Goal: Transaction & Acquisition: Purchase product/service

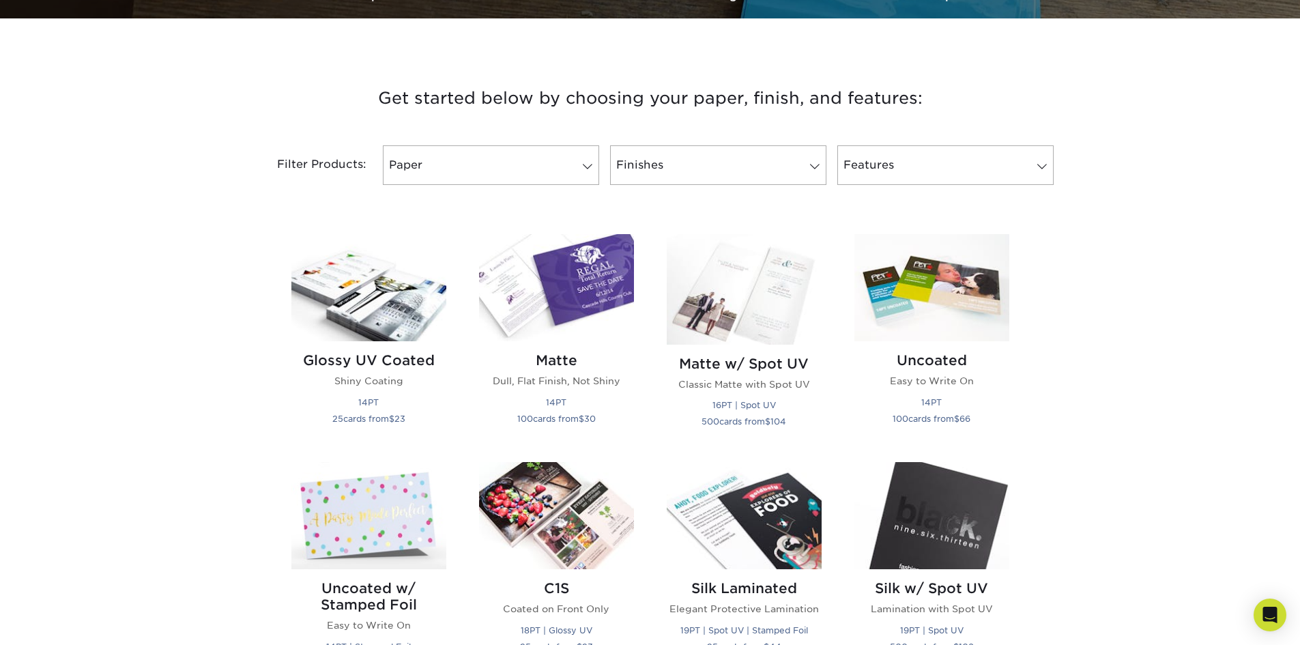
scroll to position [478, 0]
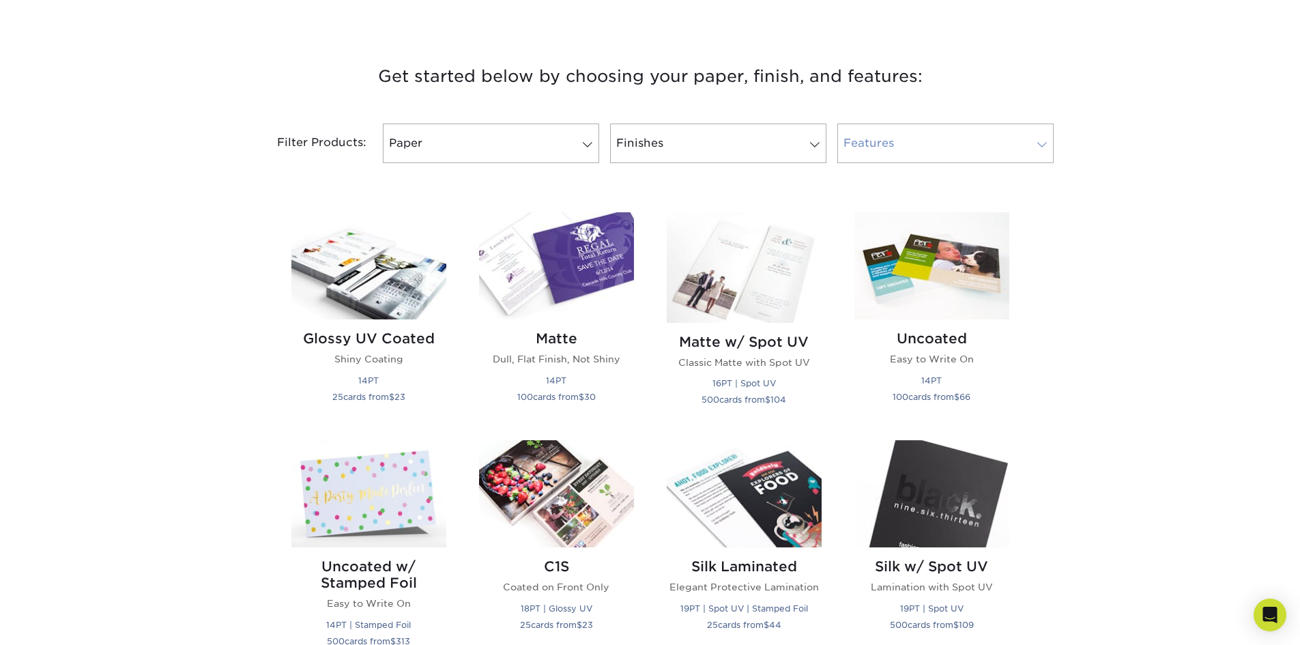
click at [1028, 147] on link "Features" at bounding box center [946, 144] width 216 height 40
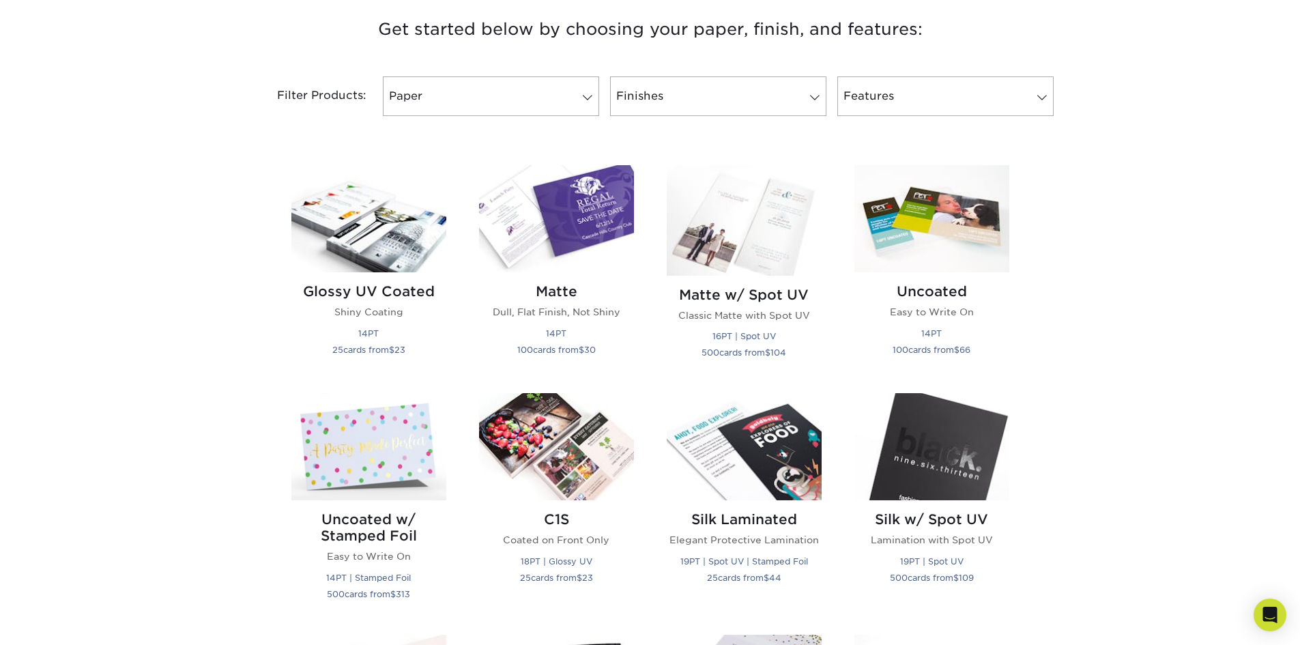
scroll to position [546, 0]
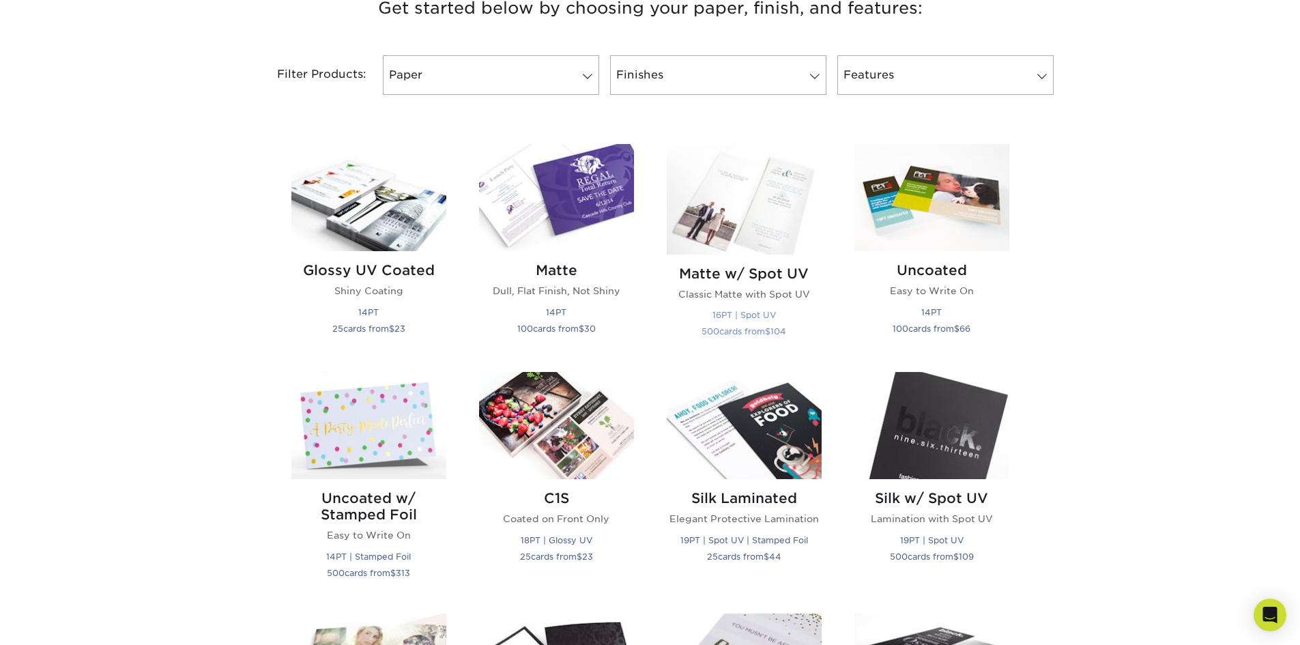
click at [760, 201] on img at bounding box center [744, 199] width 155 height 111
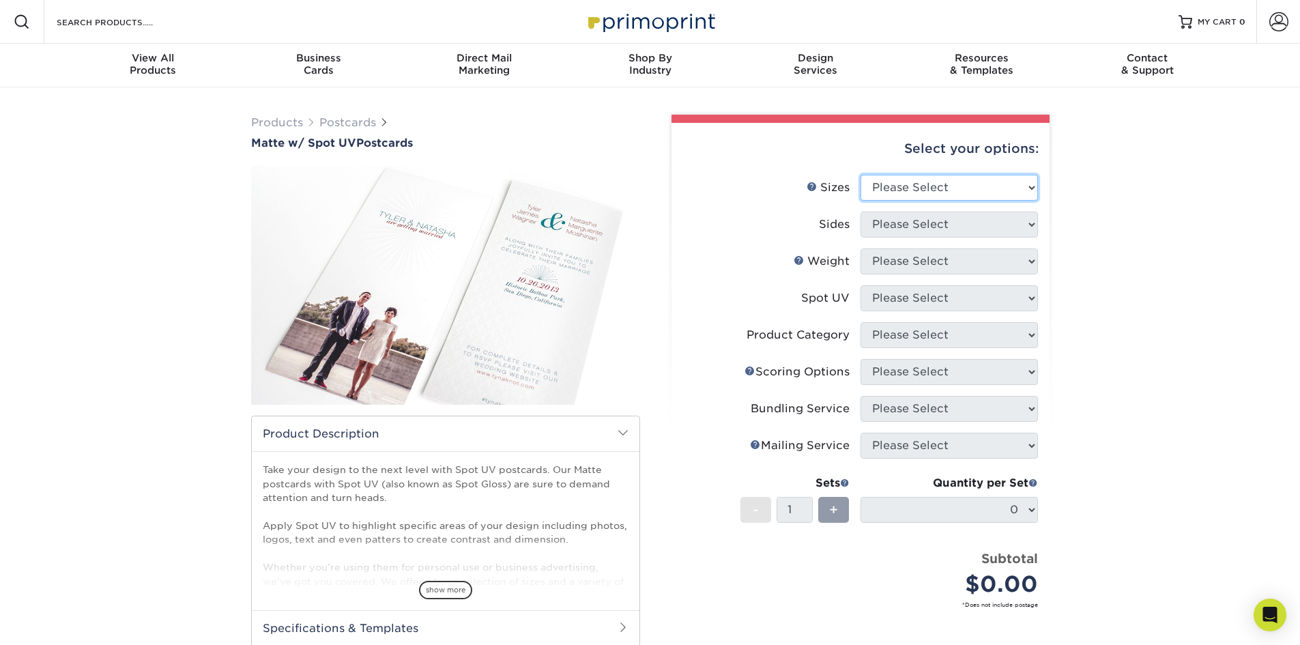
click at [988, 180] on select "Please Select 1.5" x 7" 2" x 6" 2" x 8" 2.12" x 5.5" 2.75" x 4.25" 2.75" x 8.5"…" at bounding box center [949, 188] width 177 height 26
select select "6.25x11.00"
click at [861, 175] on select "Please Select 1.5" x 7" 2" x 6" 2" x 8" 2.12" x 5.5" 2.75" x 4.25" 2.75" x 8.5"…" at bounding box center [949, 188] width 177 height 26
click at [975, 229] on select "Please Select Print Both Sides Print Front Only" at bounding box center [949, 225] width 177 height 26
select select "13abbda7-1d64-4f25-8bb2-c179b224825d"
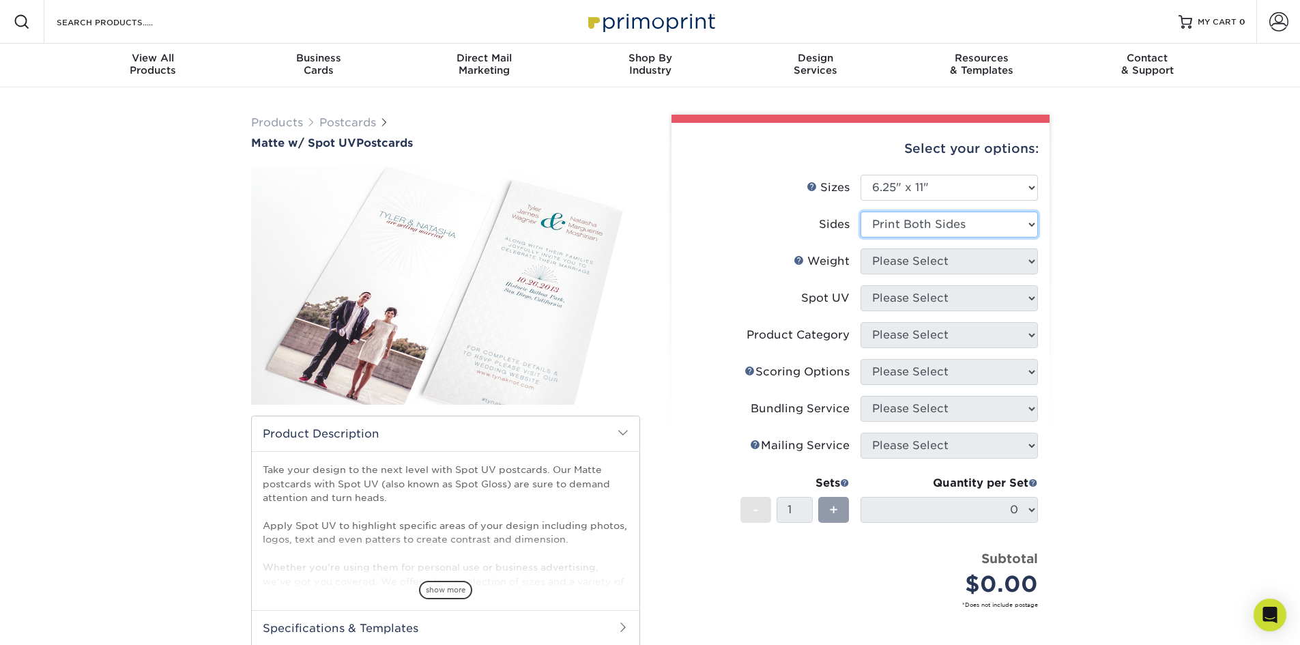
click at [861, 212] on select "Please Select Print Both Sides Print Front Only" at bounding box center [949, 225] width 177 height 26
click at [969, 264] on select "Please Select 16PT" at bounding box center [949, 261] width 177 height 26
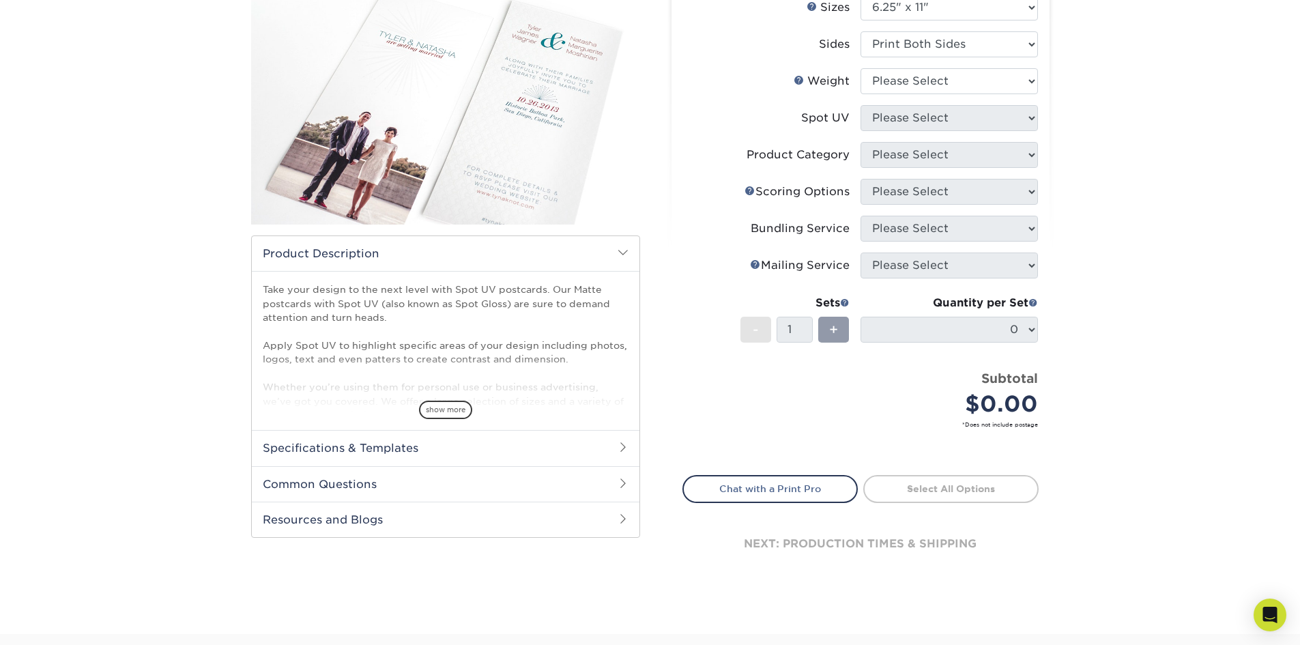
scroll to position [205, 0]
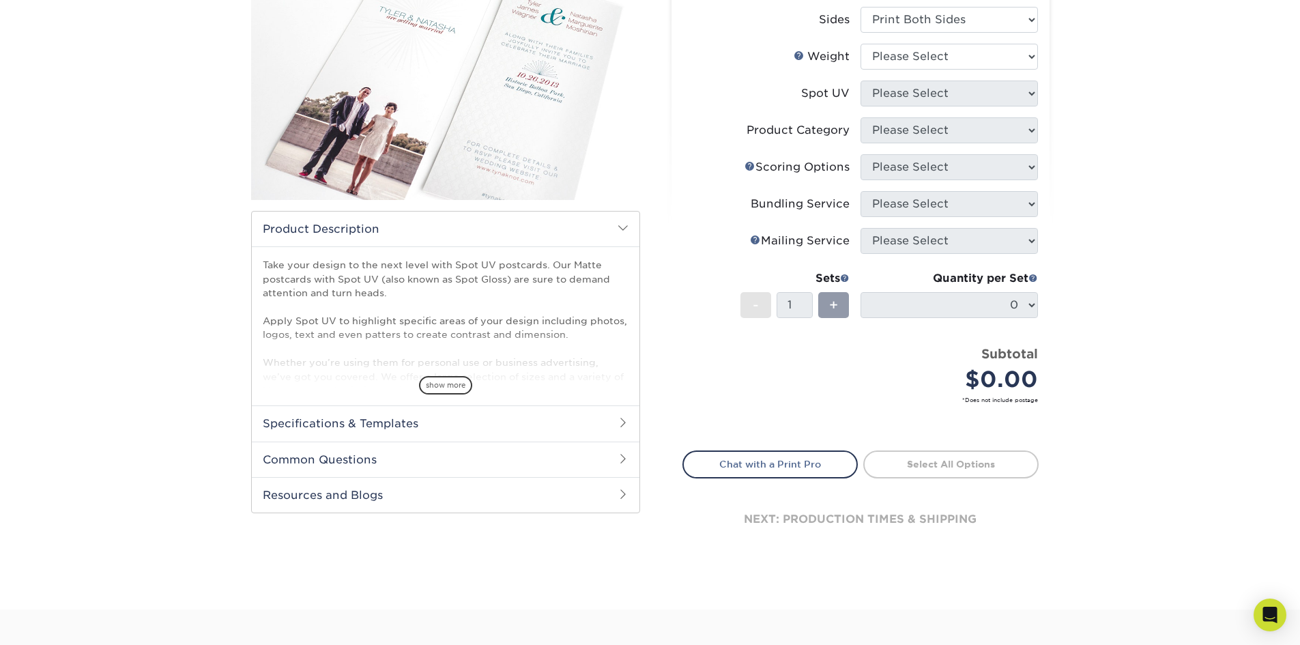
click at [440, 420] on h2 "Specifications & Templates" at bounding box center [446, 422] width 388 height 35
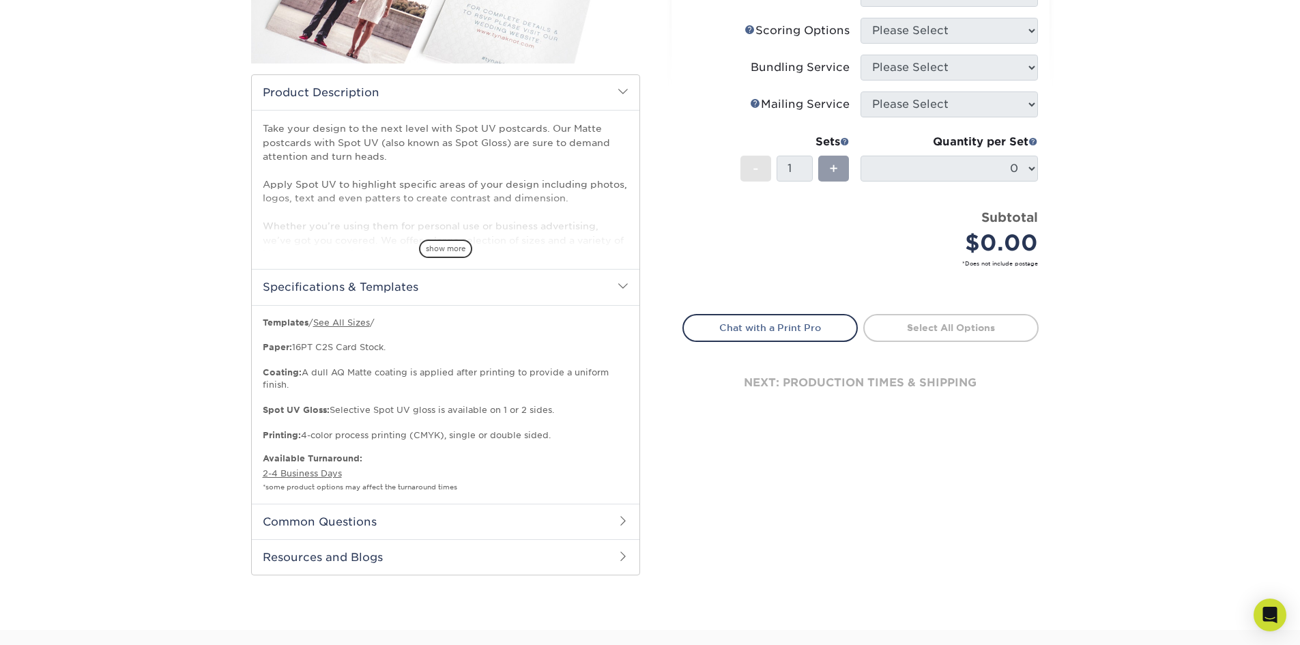
scroll to position [410, 0]
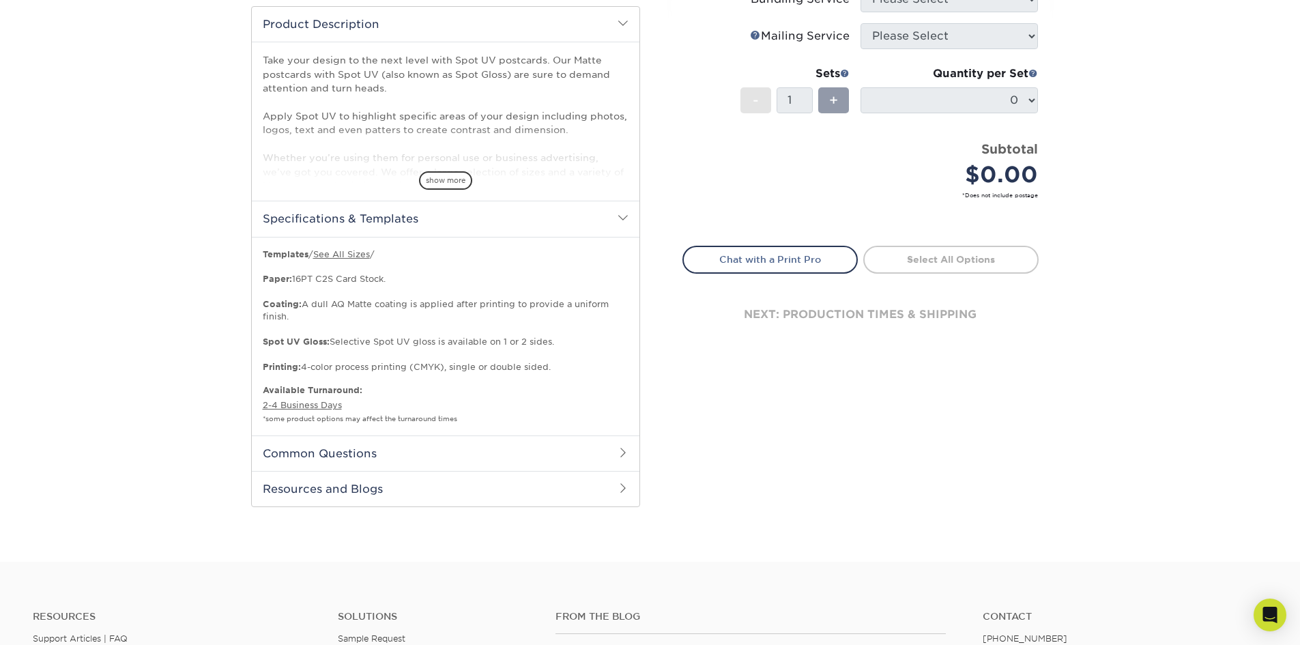
click at [427, 457] on h2 "Common Questions" at bounding box center [446, 453] width 388 height 35
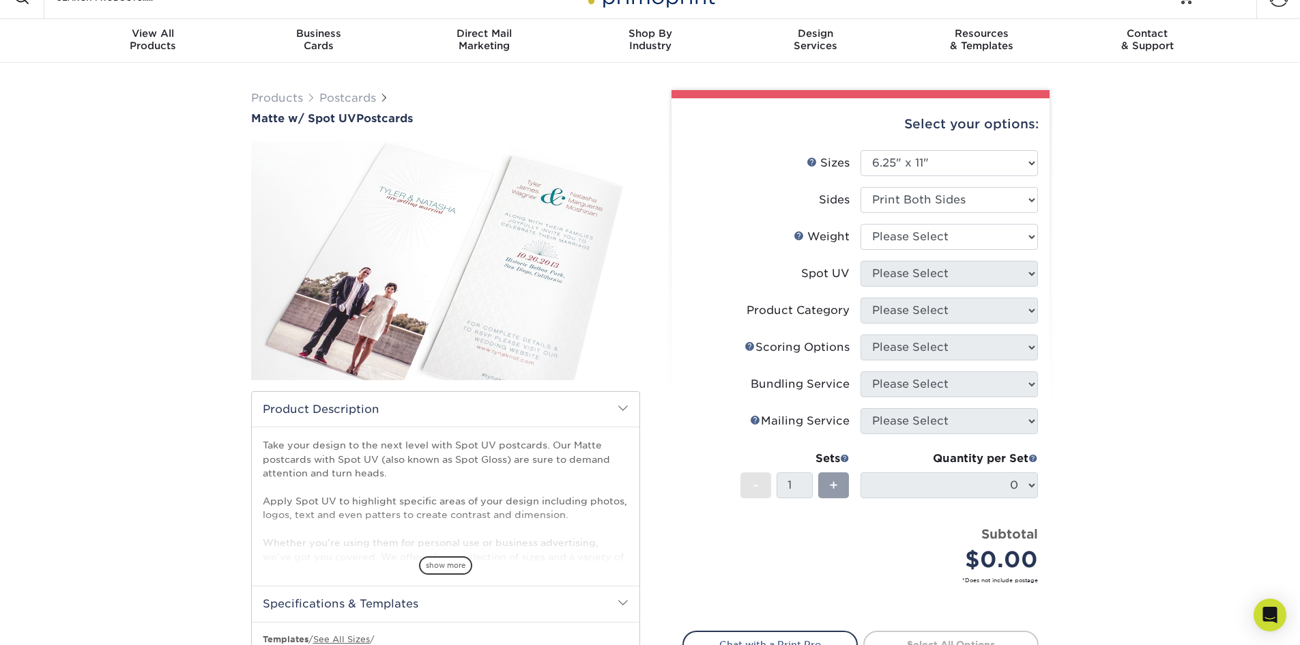
scroll to position [0, 0]
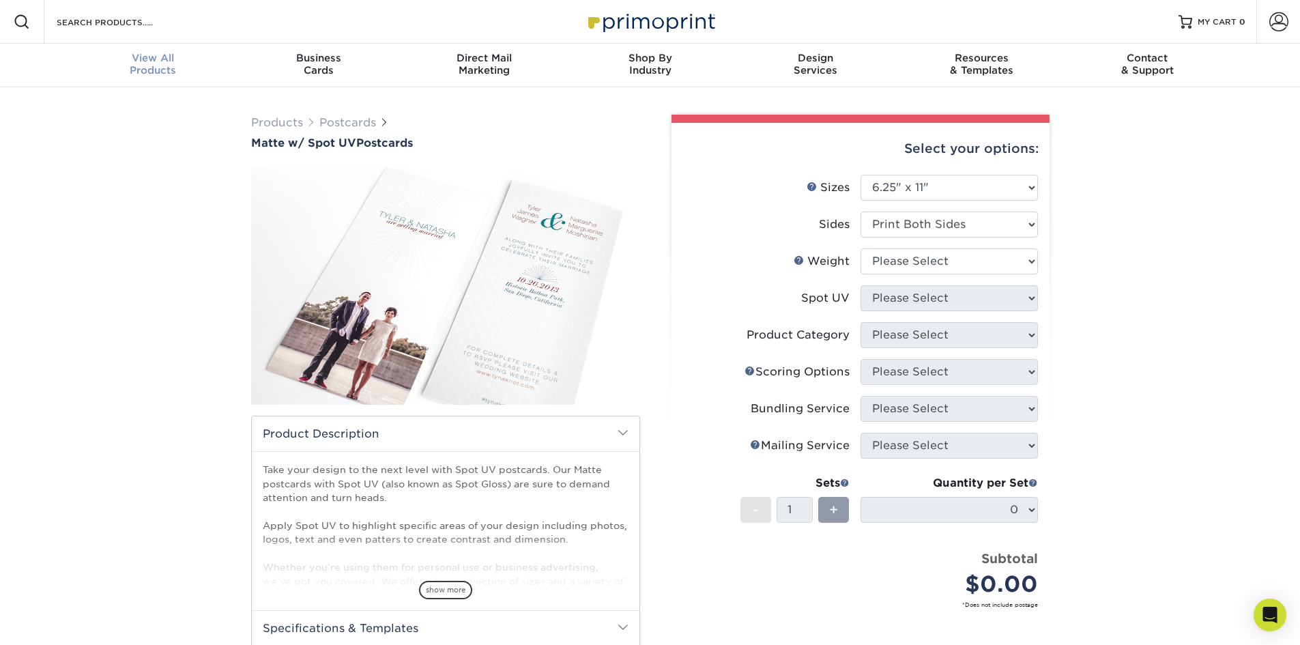
click at [169, 70] on div "View All Products" at bounding box center [153, 64] width 166 height 25
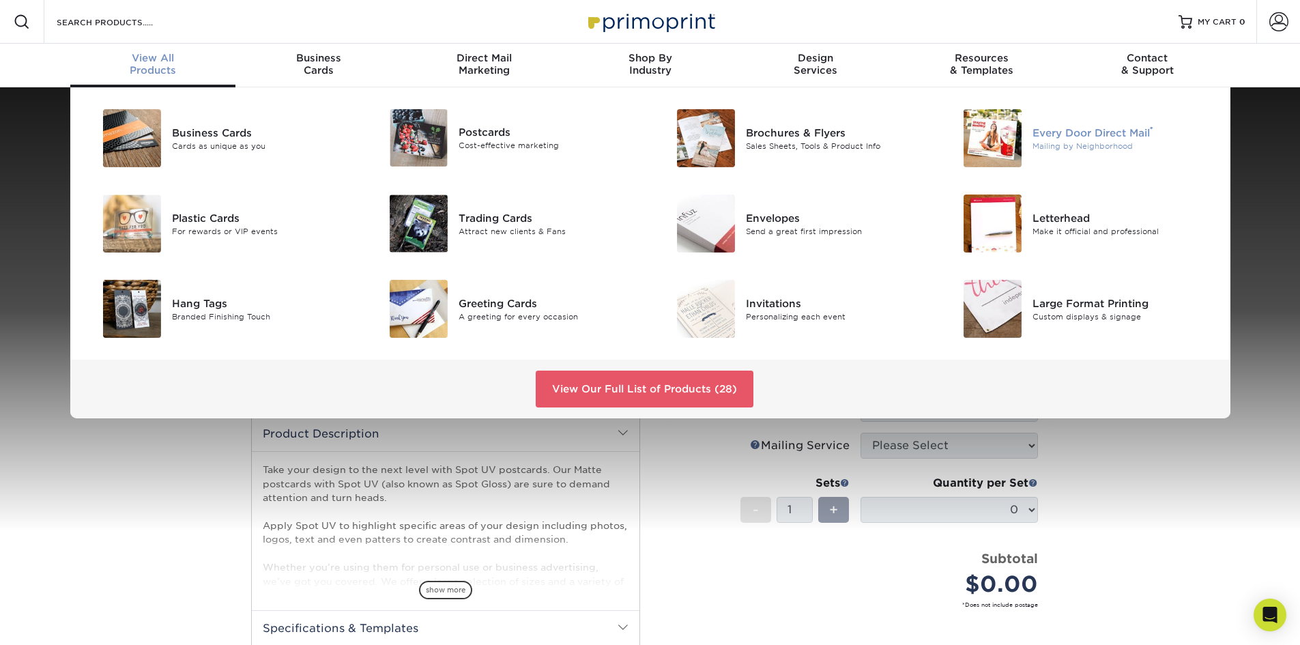
click at [1136, 130] on div "Every Door Direct Mail ®" at bounding box center [1123, 132] width 181 height 15
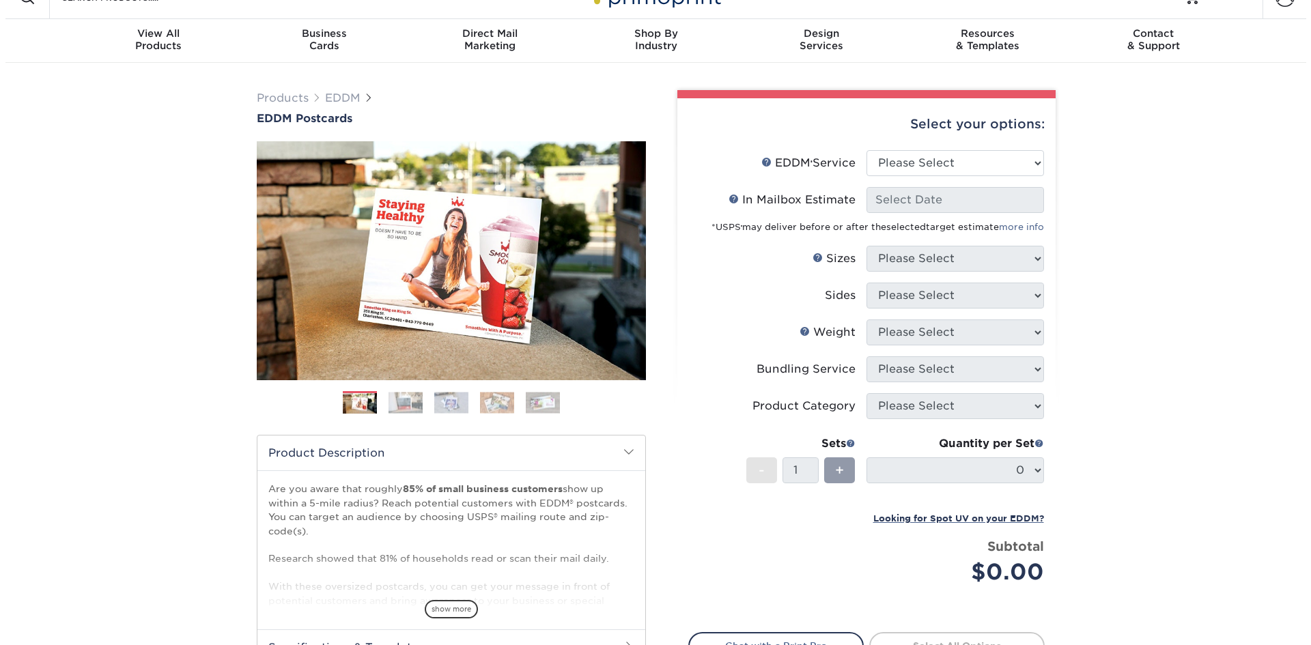
scroll to position [68, 0]
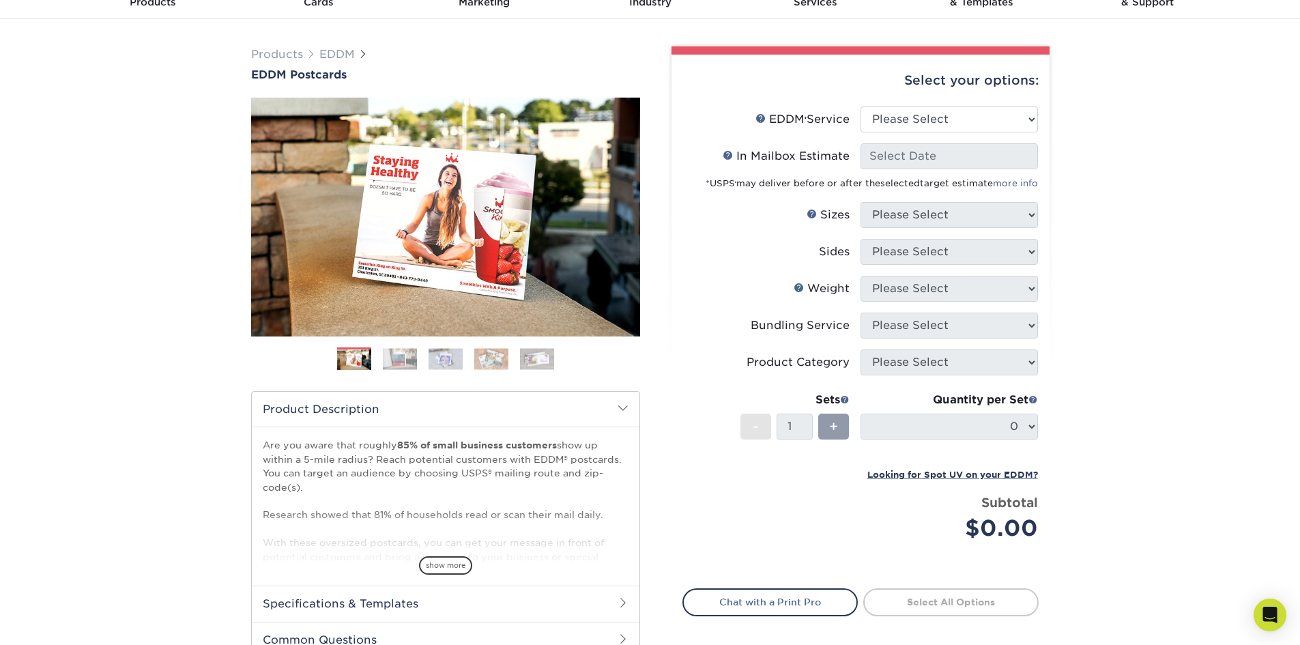
click at [1012, 102] on div "Select your options:" at bounding box center [861, 81] width 356 height 52
click at [1000, 125] on select "Please Select Full Service Print Only" at bounding box center [949, 119] width 177 height 26
click at [1094, 148] on div "Products EDDM EDDM Postcards Previous Next" at bounding box center [650, 383] width 1300 height 729
click at [762, 119] on link "EDDM Service Help" at bounding box center [761, 118] width 11 height 11
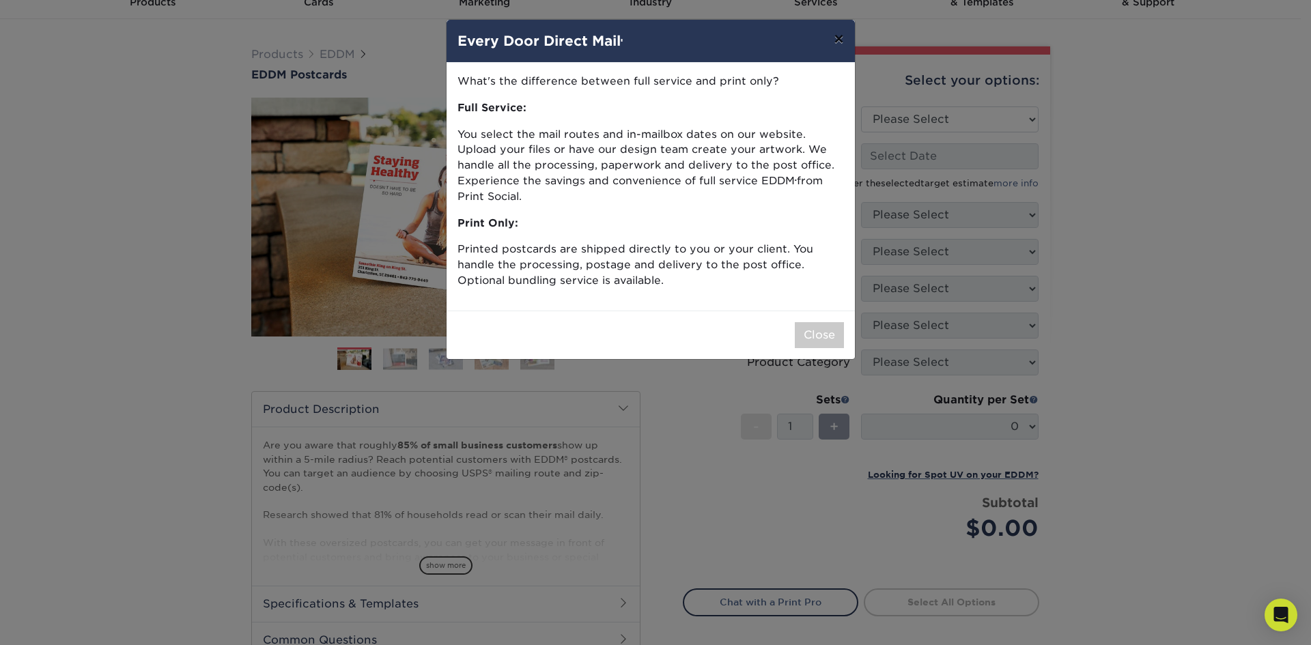
click at [843, 40] on button "×" at bounding box center [838, 39] width 31 height 38
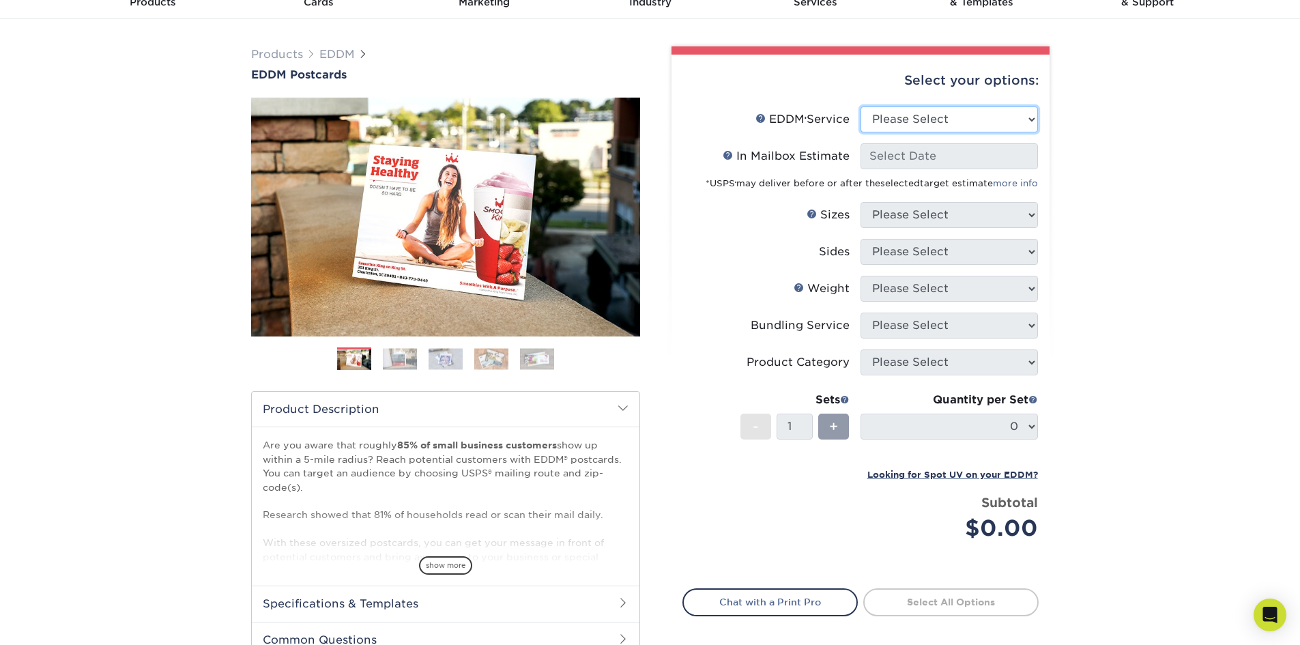
click at [997, 122] on select "Please Select Full Service Print Only" at bounding box center [949, 119] width 177 height 26
select select "full_service"
click at [861, 106] on select "Please Select Full Service Print Only" at bounding box center [949, 119] width 177 height 26
select select "-1"
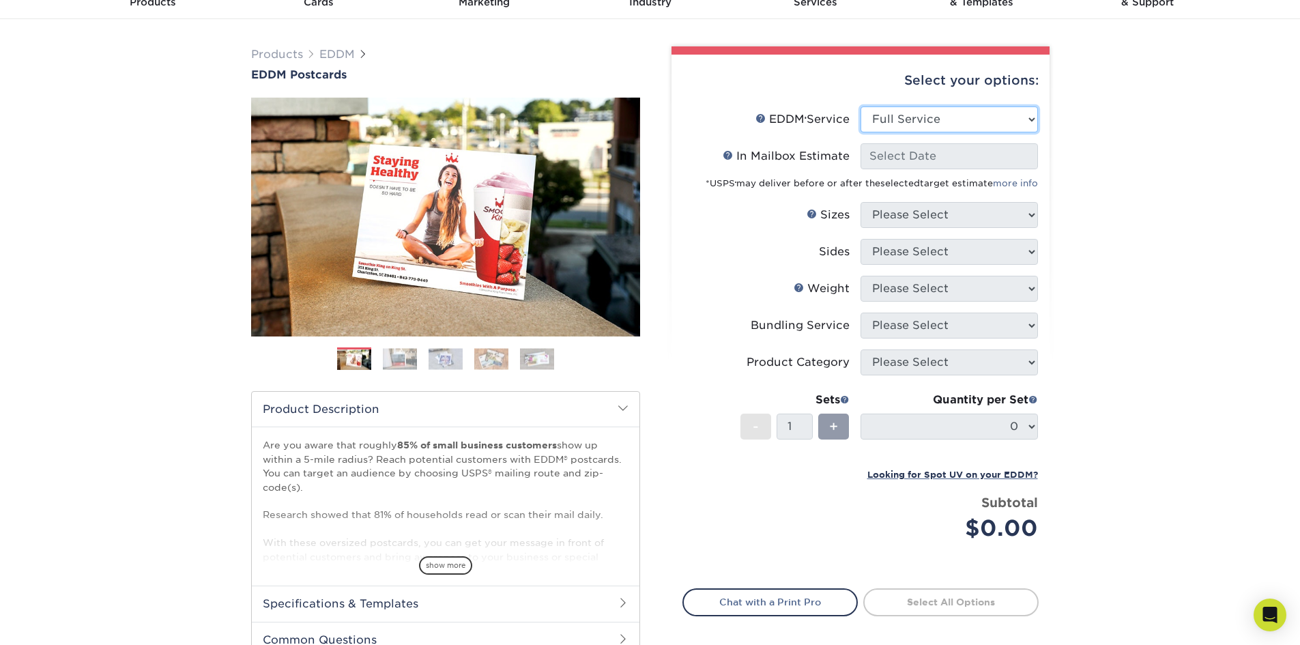
select select "-1"
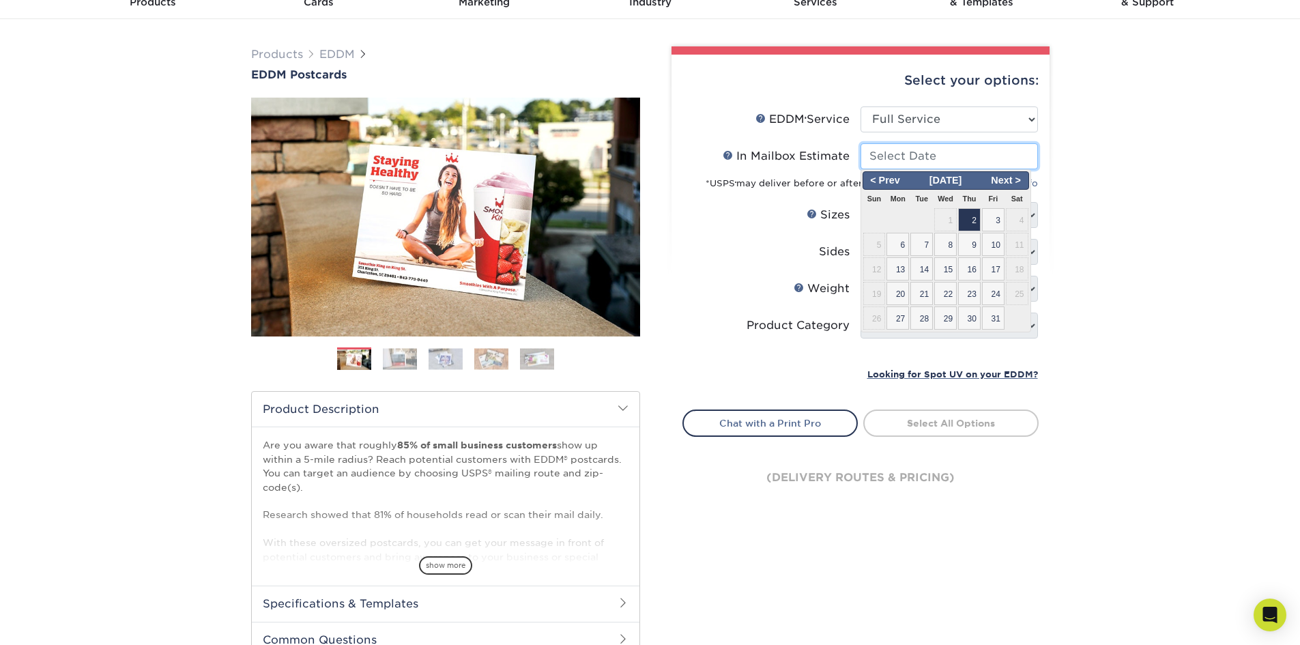
click at [931, 161] on input "In Mailbox Estimate Help In Mailbox Estimate" at bounding box center [949, 156] width 177 height 26
click at [896, 272] on span "13" at bounding box center [898, 268] width 23 height 23
type input "2025-10-13"
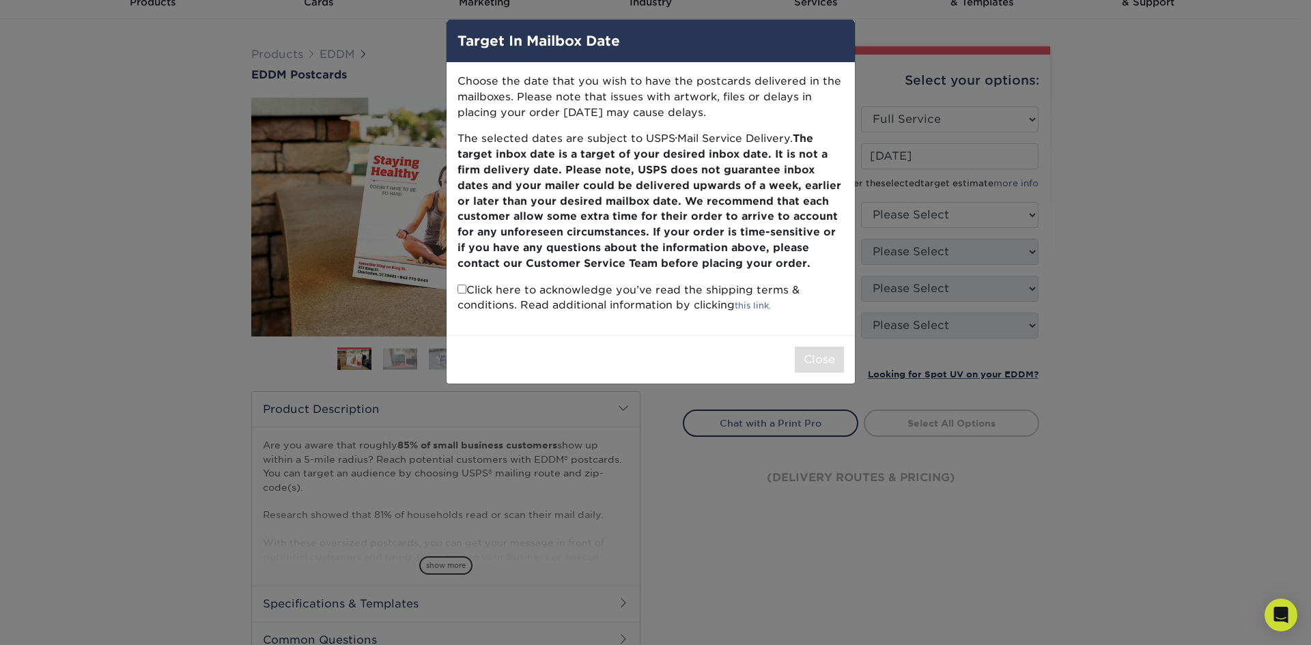
click at [459, 289] on input "checkbox" at bounding box center [461, 289] width 9 height 9
checkbox input "true"
click at [834, 359] on button "Close" at bounding box center [819, 360] width 49 height 26
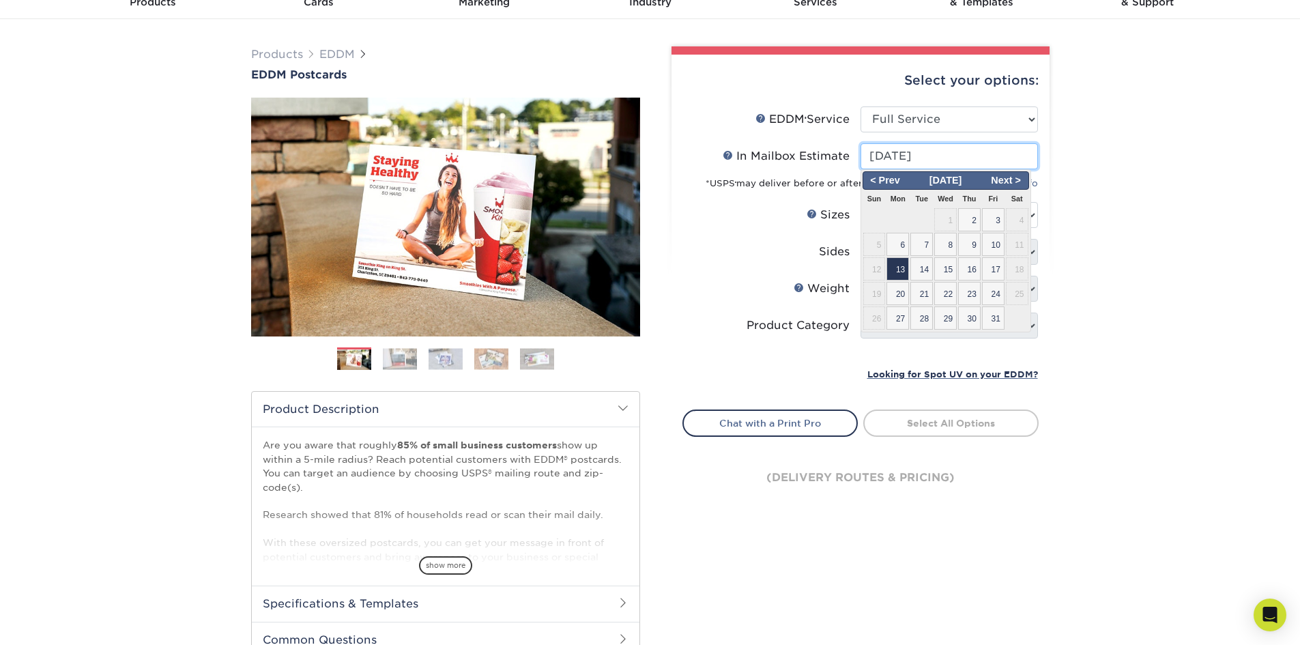
click at [1004, 164] on input "2025-10-13" at bounding box center [949, 156] width 177 height 26
click at [974, 222] on span "2" at bounding box center [969, 219] width 23 height 23
type input "2025-10-02"
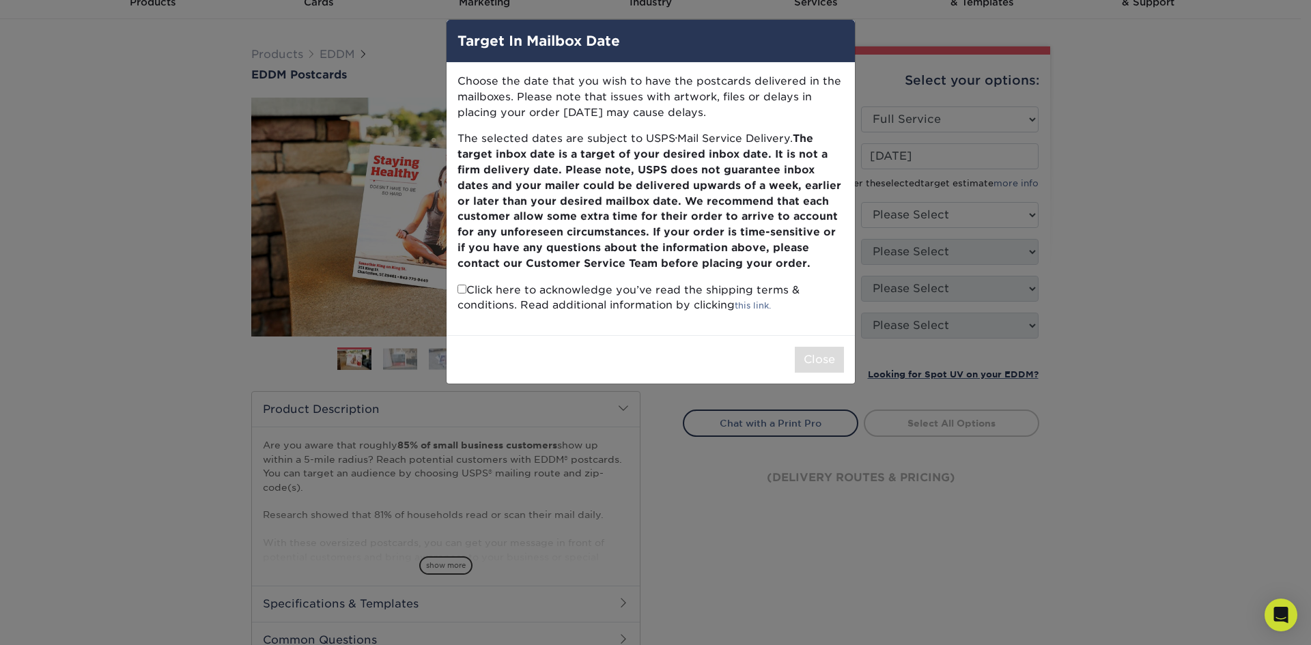
click at [464, 291] on input "checkbox" at bounding box center [461, 289] width 9 height 9
checkbox input "true"
click at [812, 358] on button "Close" at bounding box center [819, 360] width 49 height 26
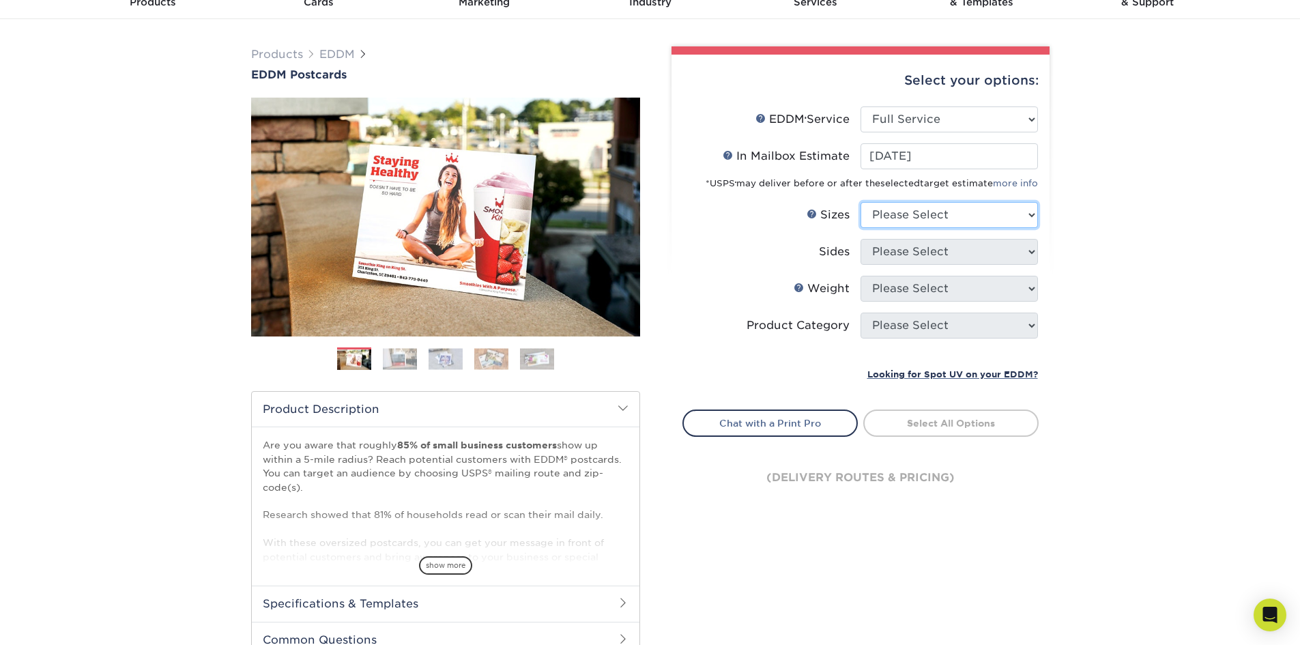
click at [936, 208] on select "Please Select 4.5" x 12" 6" x 12" 6.5" x 8" 6.5" x 9" 6.5" x 12" 7" x 8.5" 8" x…" at bounding box center [949, 215] width 177 height 26
select select "6.50x12.00"
click at [861, 202] on select "Please Select 4.5" x 12" 6" x 12" 6.5" x 8" 6.5" x 9" 6.5" x 12" 7" x 8.5" 8" x…" at bounding box center [949, 215] width 177 height 26
click at [944, 254] on select "Please Select Print Both Sides Print Front Only" at bounding box center [949, 252] width 177 height 26
select select "13abbda7-1d64-4f25-8bb2-c179b224825d"
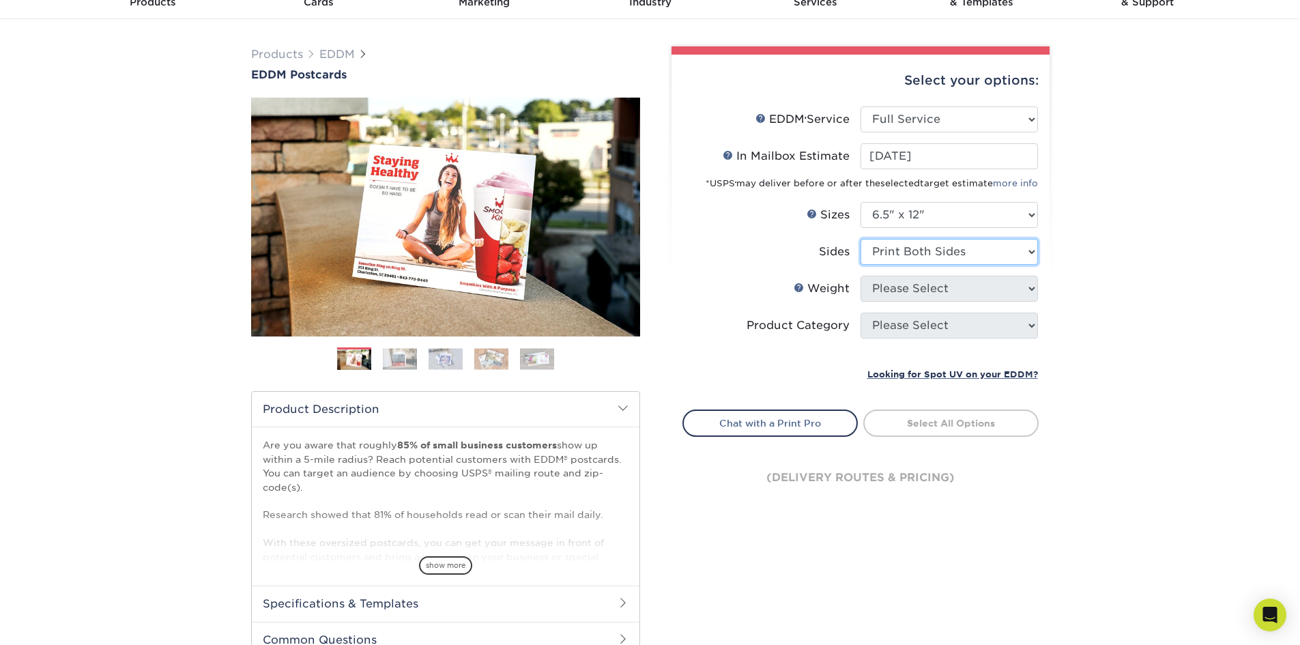
click at [861, 239] on select "Please Select Print Both Sides Print Front Only" at bounding box center [949, 252] width 177 height 26
click at [937, 289] on select "Please Select 14PT 16PT" at bounding box center [949, 289] width 177 height 26
select select "14PT"
click at [861, 276] on select "Please Select 14PT 16PT" at bounding box center [949, 289] width 177 height 26
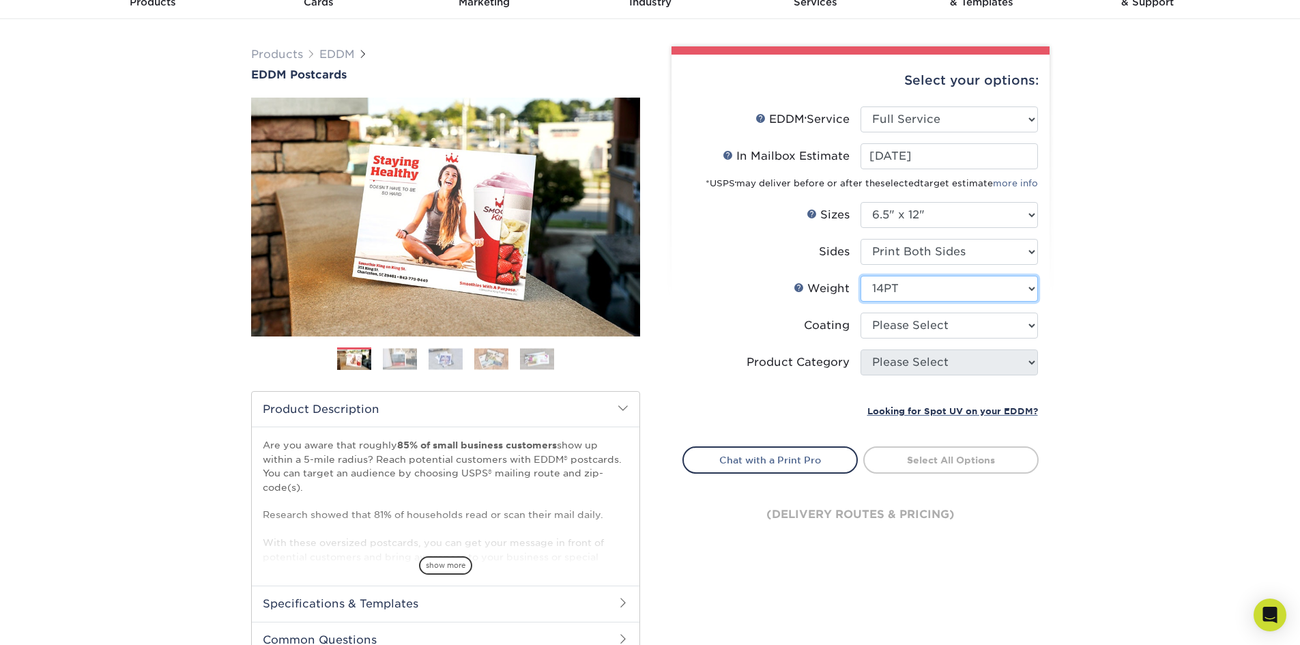
click at [910, 293] on select "Please Select 14PT 16PT" at bounding box center [949, 289] width 177 height 26
click at [801, 289] on link "Weight Help" at bounding box center [799, 287] width 11 height 11
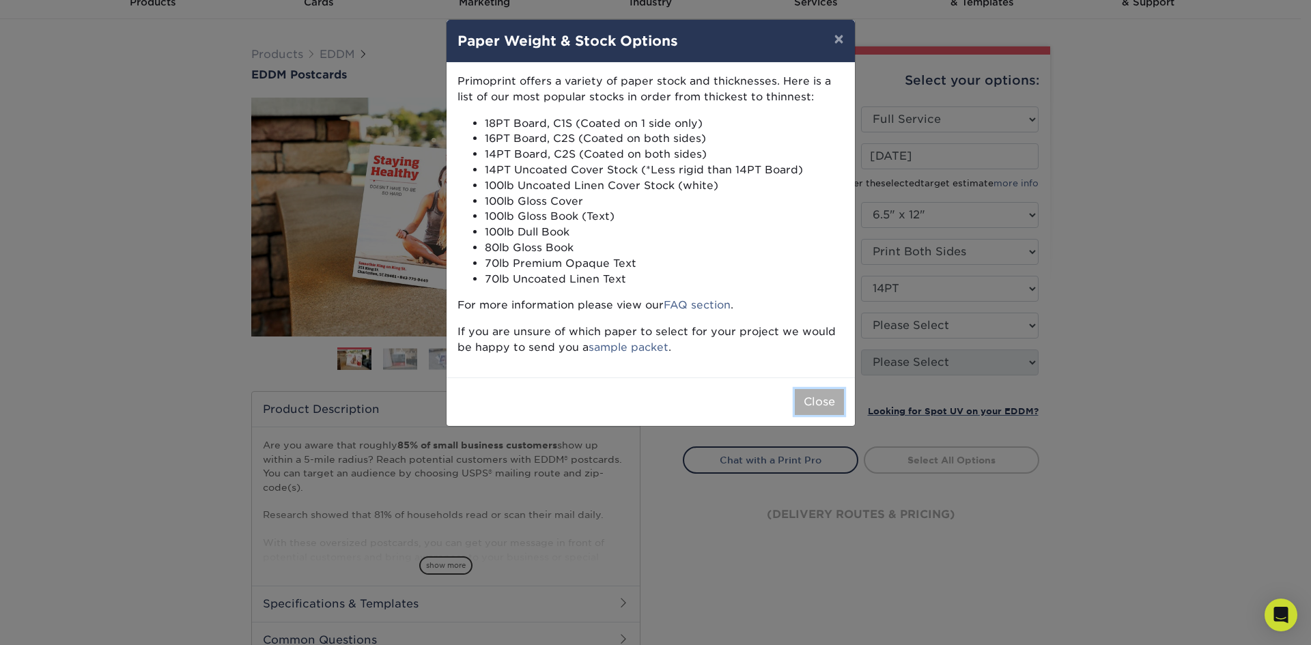
click at [825, 408] on button "Close" at bounding box center [819, 402] width 49 height 26
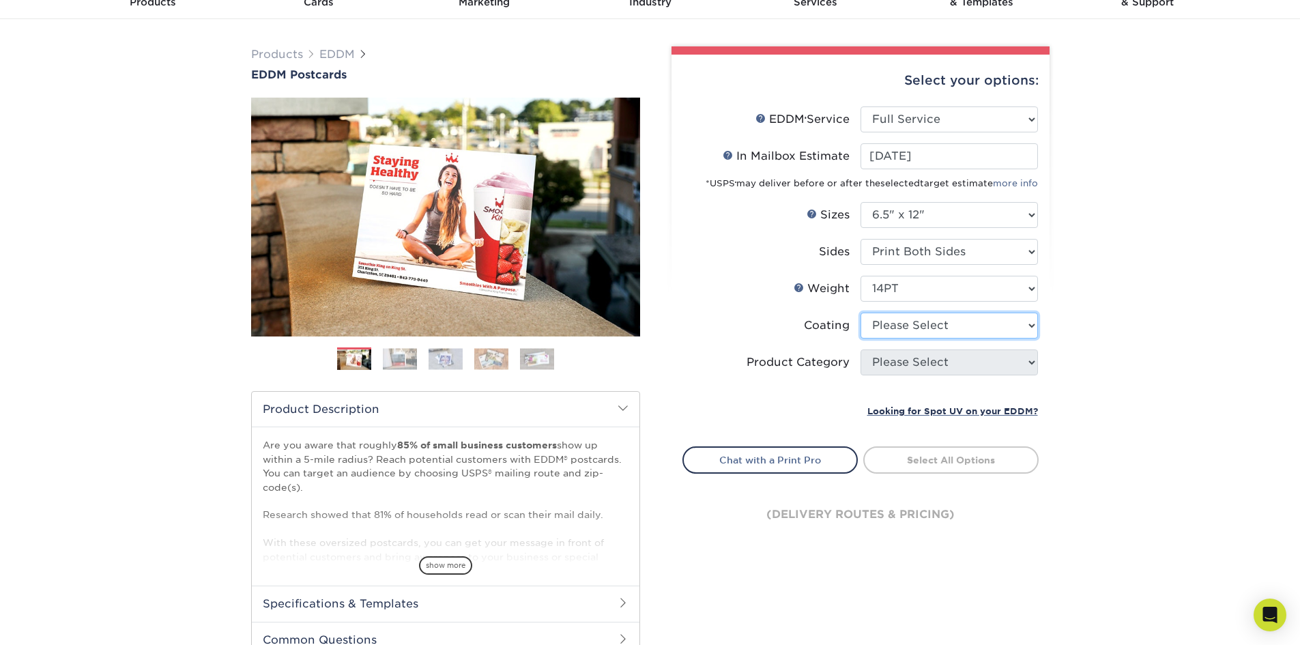
click at [899, 326] on select at bounding box center [949, 326] width 177 height 26
select select "1e8116af-acfc-44b1-83dc-8181aa338834"
click at [861, 313] on select at bounding box center [949, 326] width 177 height 26
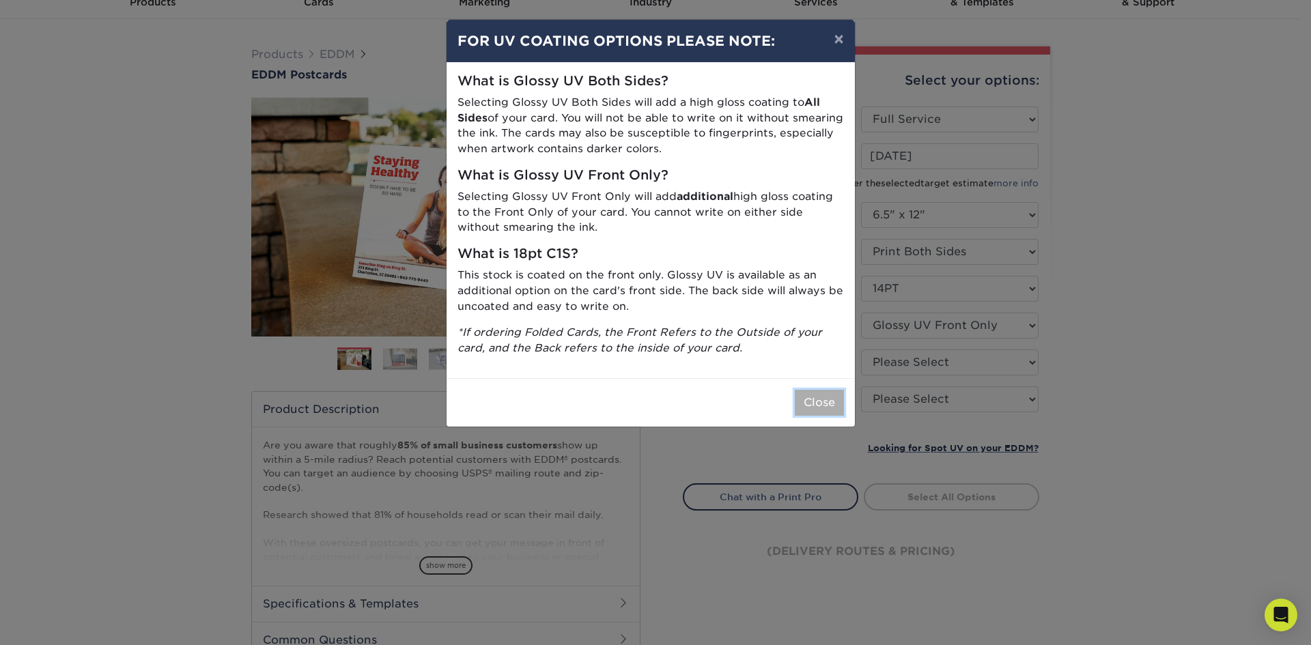
click at [836, 413] on button "Close" at bounding box center [819, 403] width 49 height 26
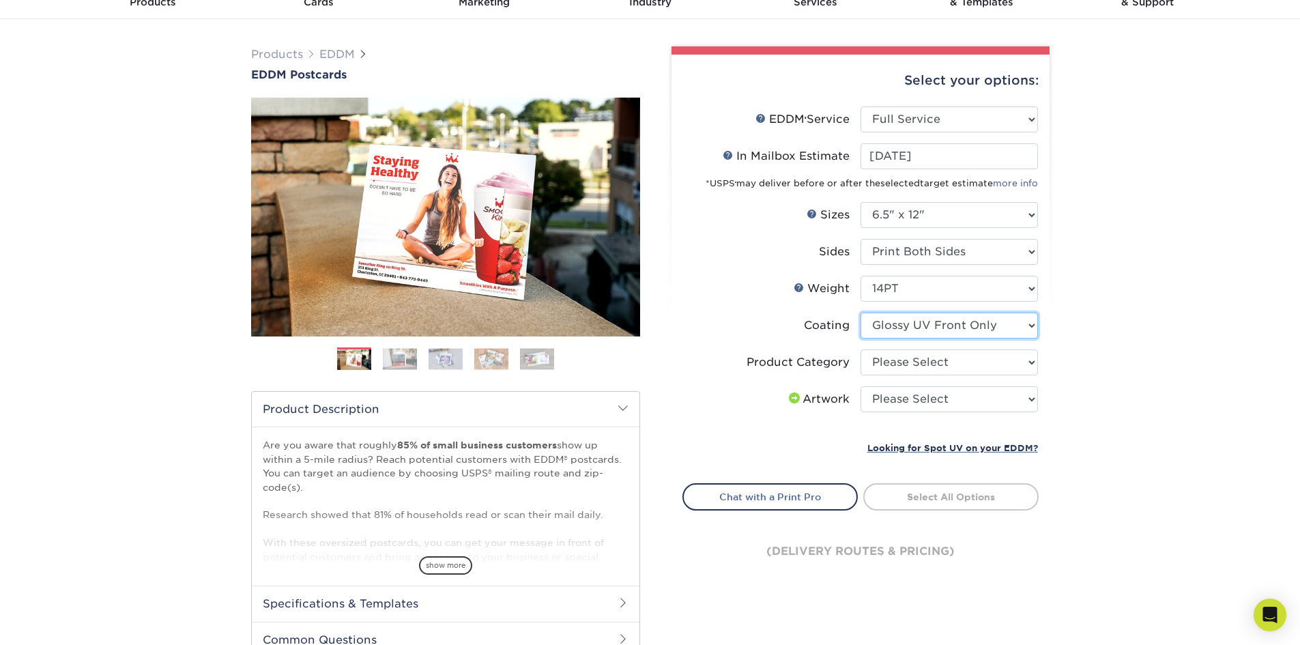
click at [988, 327] on select at bounding box center [949, 326] width 177 height 26
click at [949, 360] on select "Please Select Postcards" at bounding box center [949, 363] width 177 height 26
select select "9b7272e0-d6c8-4c3c-8e97-d3a1bcdab858"
click at [861, 350] on select "Please Select Postcards" at bounding box center [949, 363] width 177 height 26
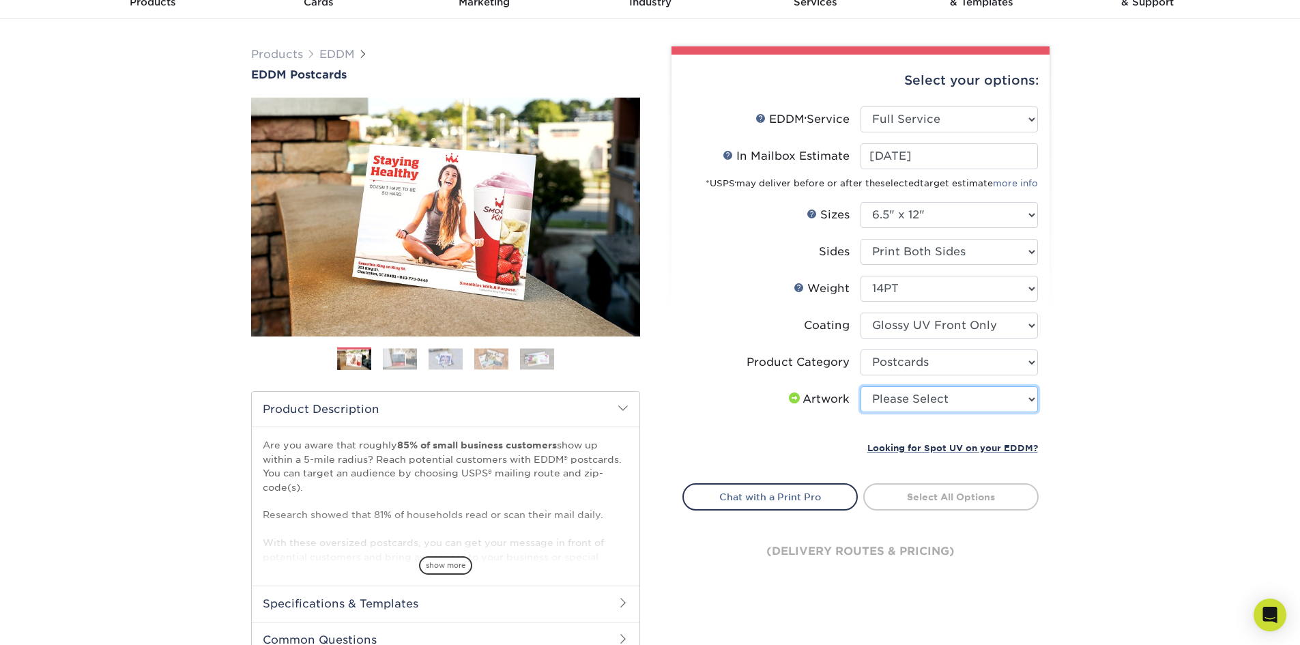
click at [945, 398] on select "Please Select I will upload files I need a design - $150" at bounding box center [949, 399] width 177 height 26
select select "upload"
click at [861, 386] on select "Please Select I will upload files I need a design - $150" at bounding box center [949, 399] width 177 height 26
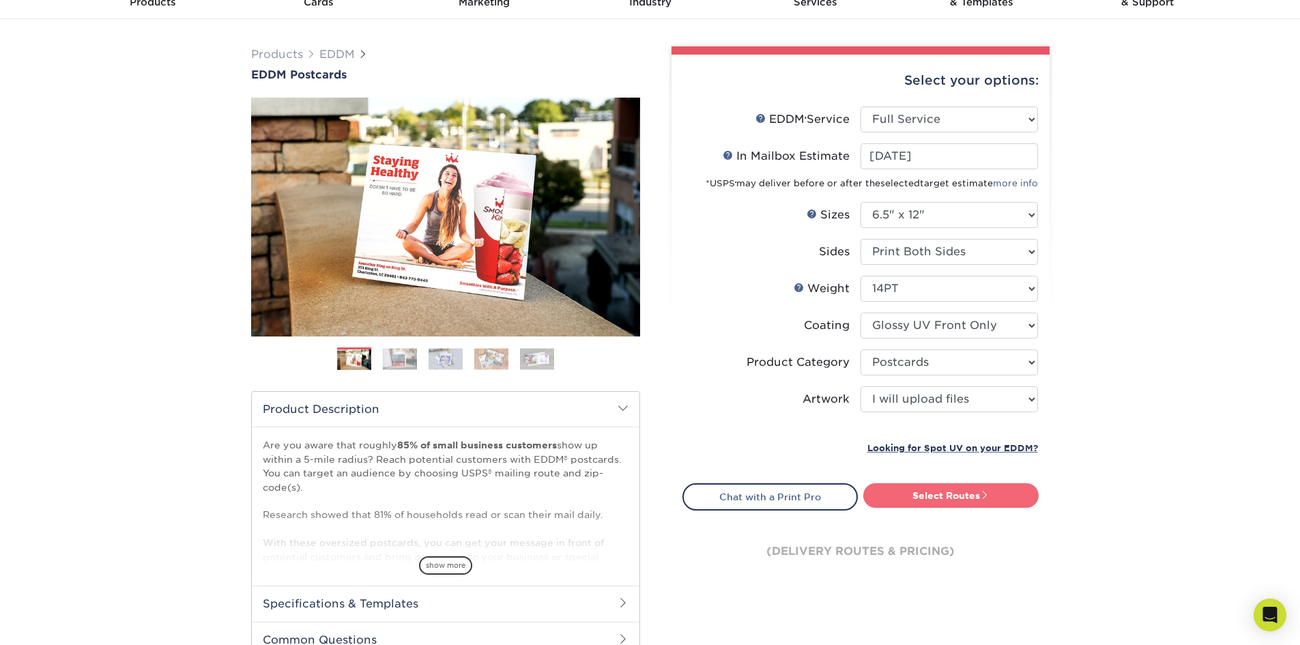
click at [913, 498] on link "Select Routes" at bounding box center [951, 495] width 175 height 25
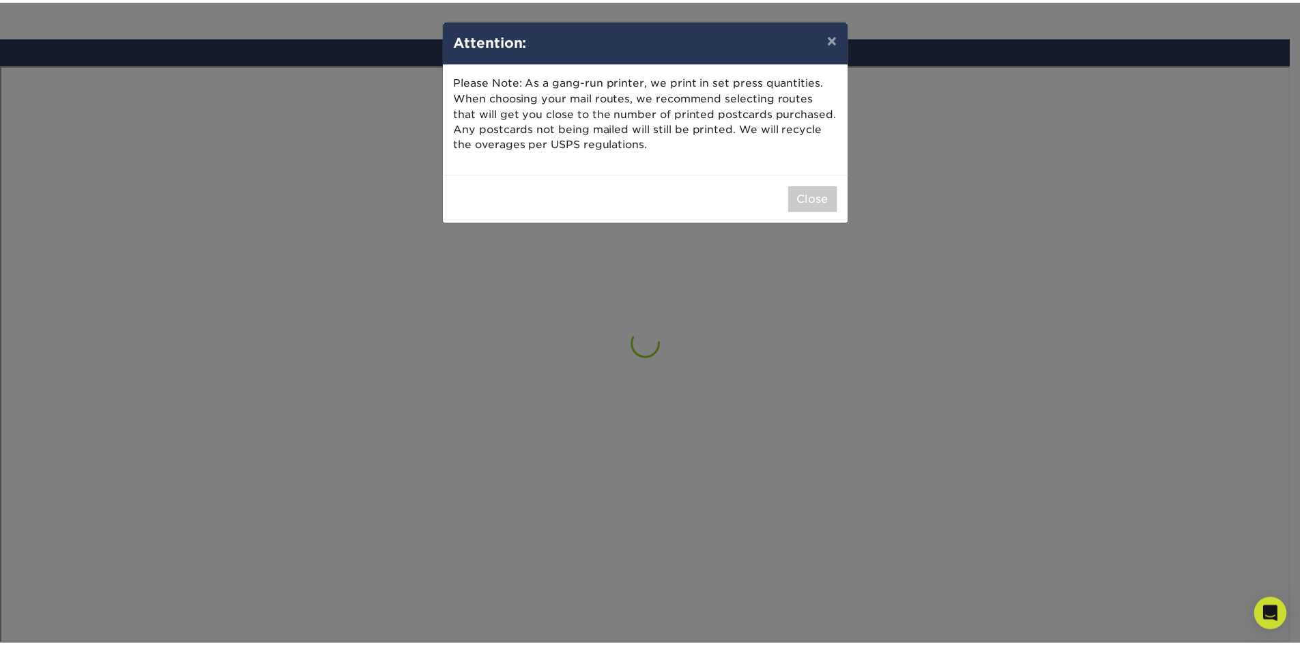
scroll to position [796, 0]
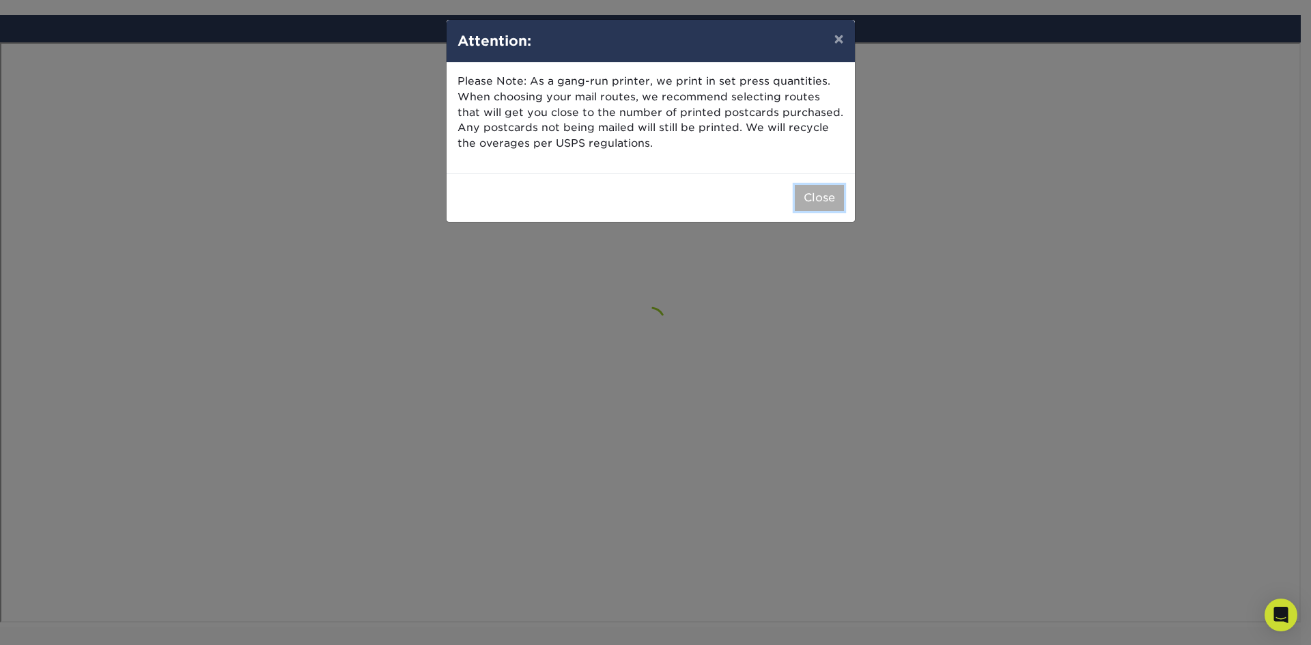
click at [816, 201] on button "Close" at bounding box center [819, 198] width 49 height 26
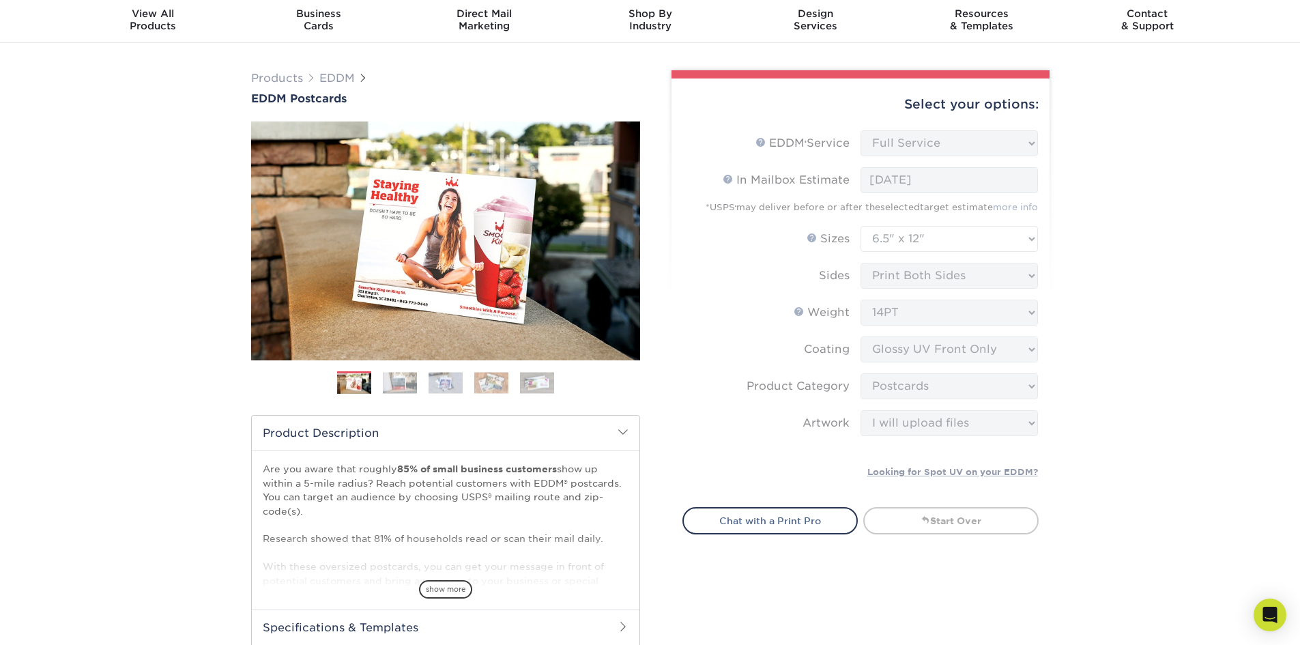
scroll to position [68, 0]
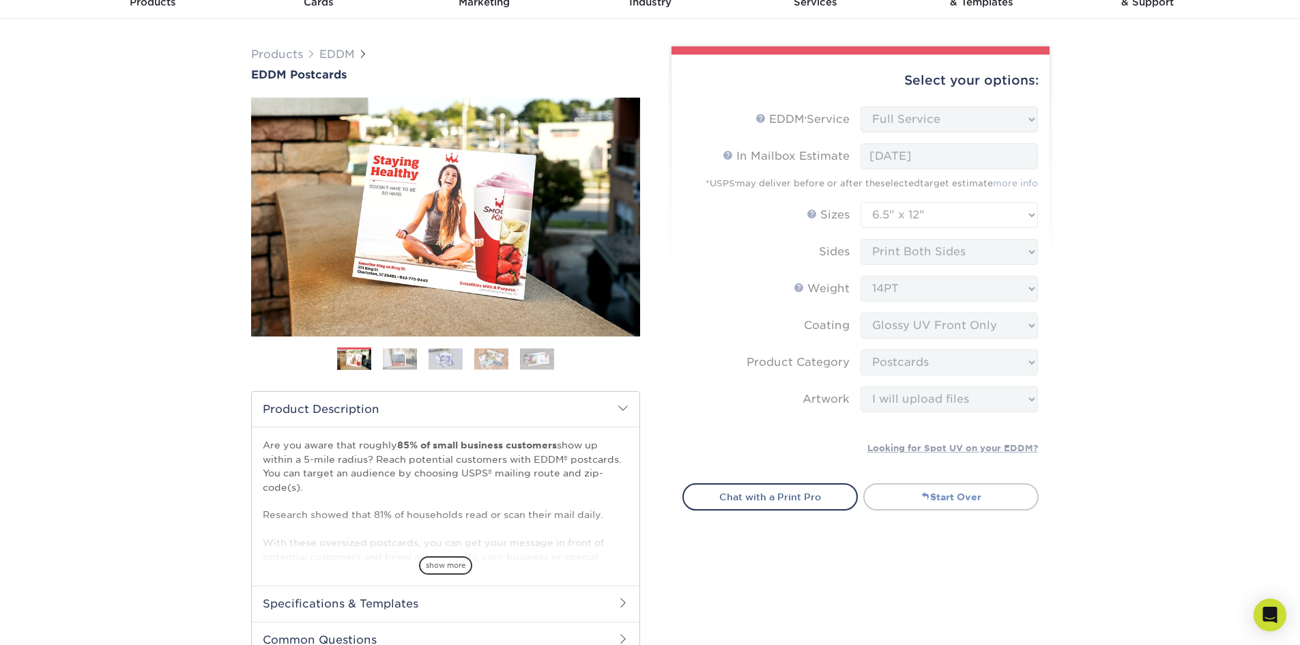
click at [961, 499] on link "Start Over" at bounding box center [951, 496] width 175 height 27
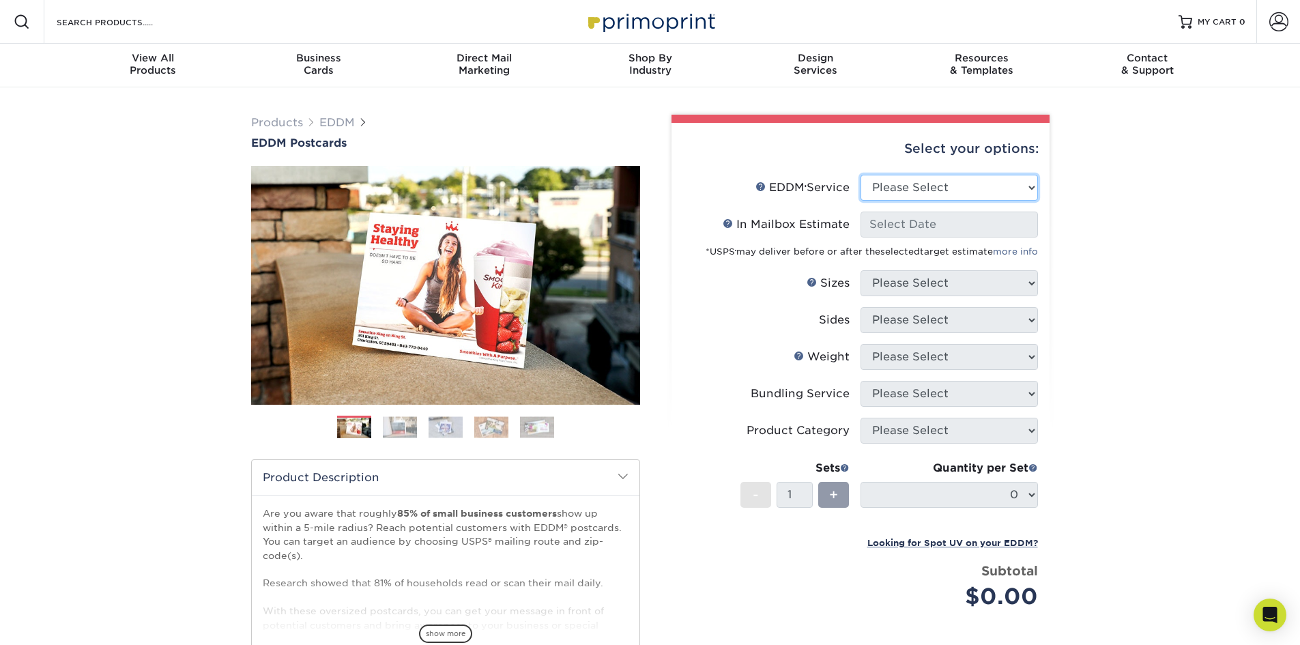
click at [981, 191] on select "Please Select Full Service Print Only" at bounding box center [949, 188] width 177 height 26
select select "print_only"
click at [861, 175] on select "Please Select Full Service Print Only" at bounding box center [949, 188] width 177 height 26
select select "-1"
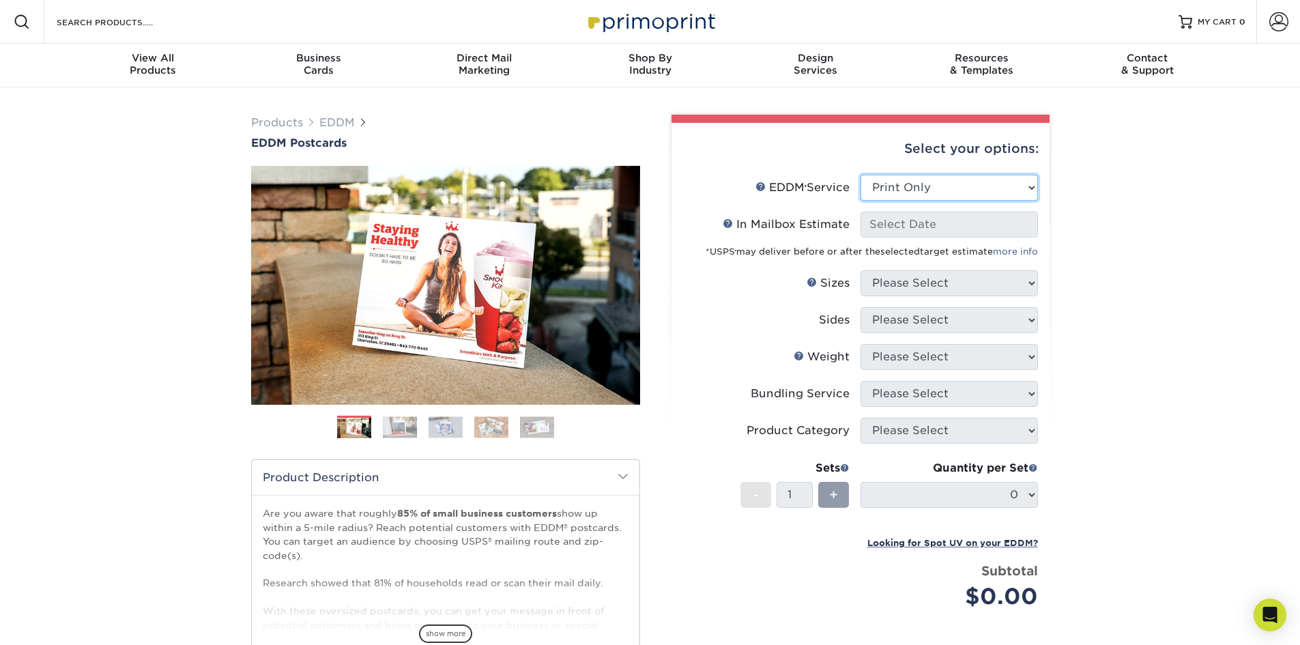
select select "-1"
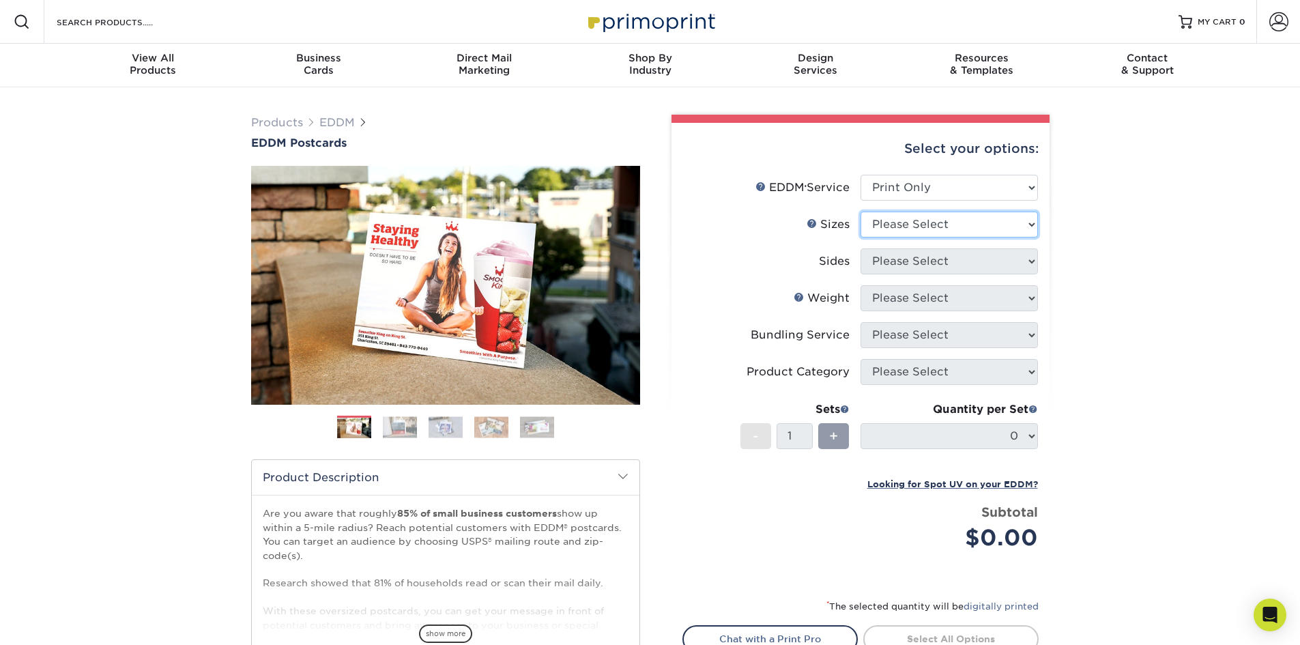
click at [907, 226] on select "Please Select 4.5" x 12" 6" x 12" 6.5" x 8" 6.5" x 9" 6.5" x 12" 7" x 8.5" 8" x…" at bounding box center [949, 225] width 177 height 26
select select "6.50x12.00"
click at [861, 212] on select "Please Select 4.5" x 12" 6" x 12" 6.5" x 8" 6.5" x 9" 6.5" x 12" 7" x 8.5" 8" x…" at bounding box center [949, 225] width 177 height 26
click at [938, 268] on select "Please Select Print Both Sides Print Front Only" at bounding box center [949, 261] width 177 height 26
select select "13abbda7-1d64-4f25-8bb2-c179b224825d"
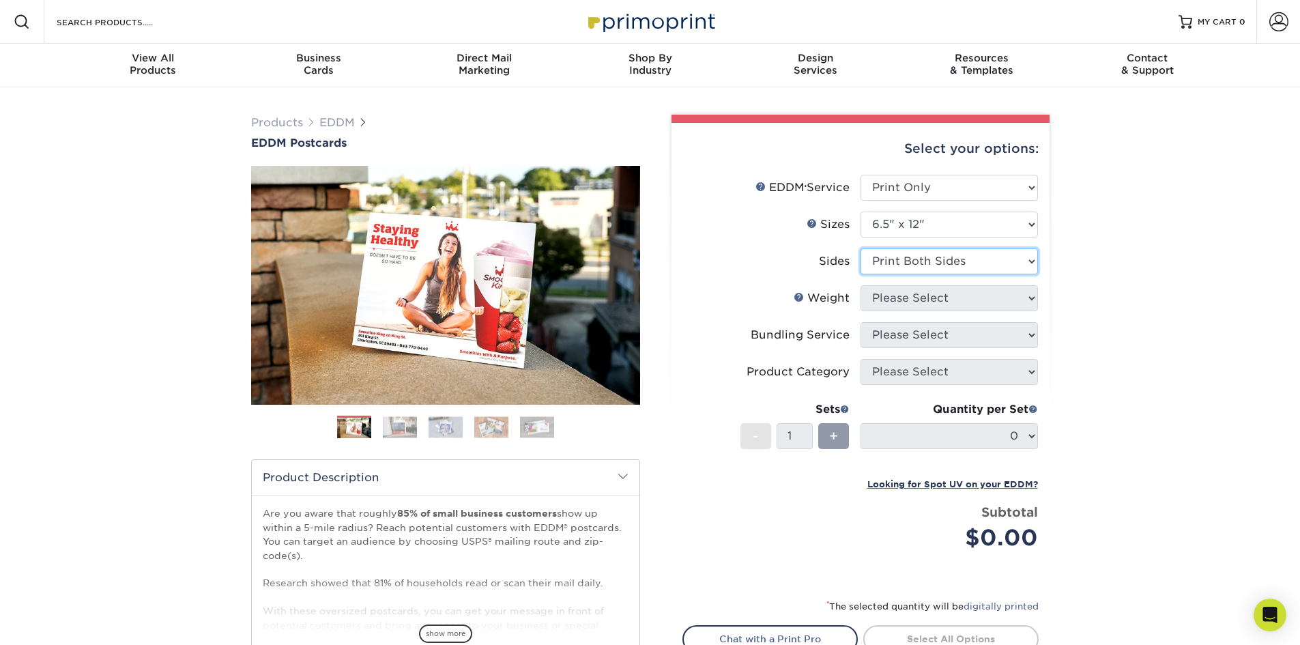
click at [861, 248] on select "Please Select Print Both Sides Print Front Only" at bounding box center [949, 261] width 177 height 26
click at [935, 300] on select "Please Select 14PT 16PT" at bounding box center [949, 298] width 177 height 26
select select "14PT"
click at [861, 285] on select "Please Select 14PT 16PT" at bounding box center [949, 298] width 177 height 26
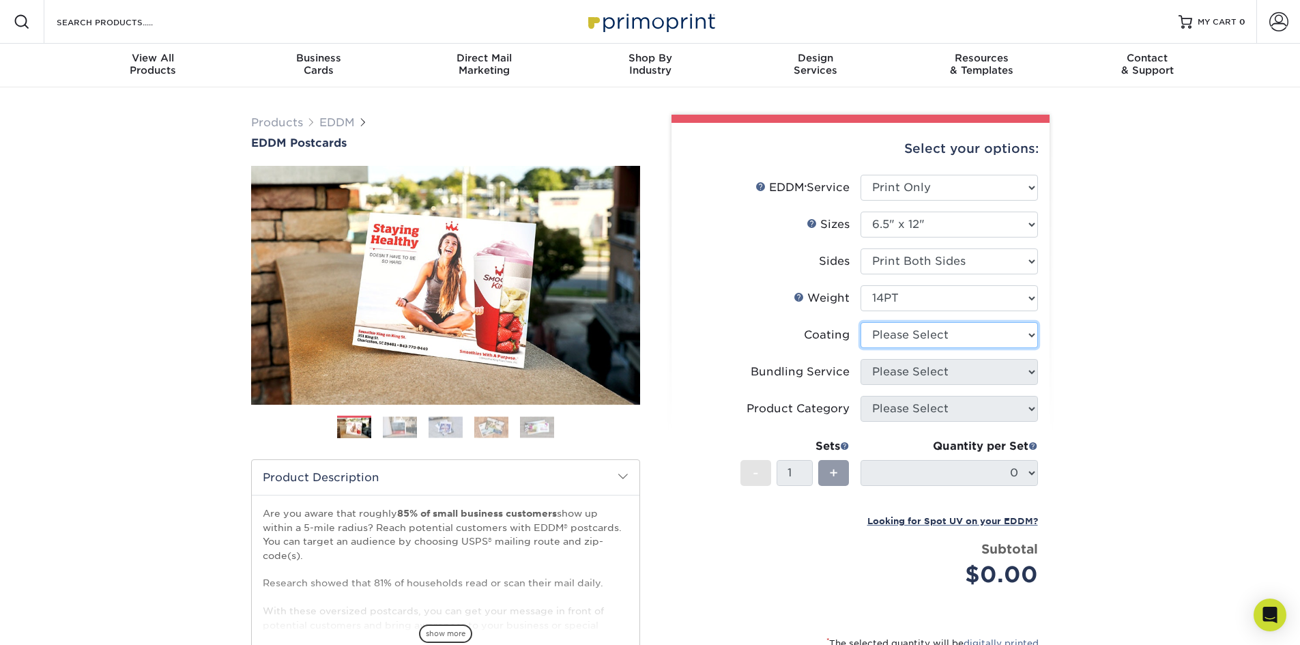
click at [932, 339] on select at bounding box center [949, 335] width 177 height 26
select select "121bb7b5-3b4d-429f-bd8d-bbf80e953313"
click at [861, 322] on select at bounding box center [949, 335] width 177 height 26
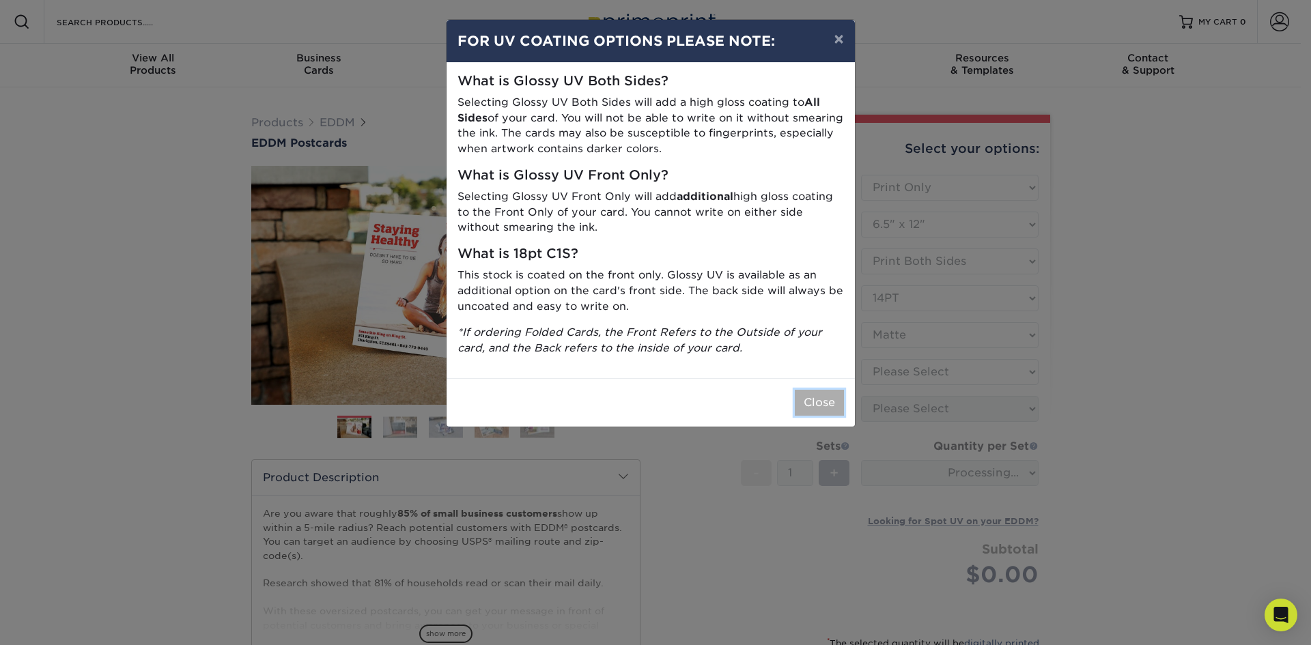
click at [831, 405] on button "Close" at bounding box center [819, 403] width 49 height 26
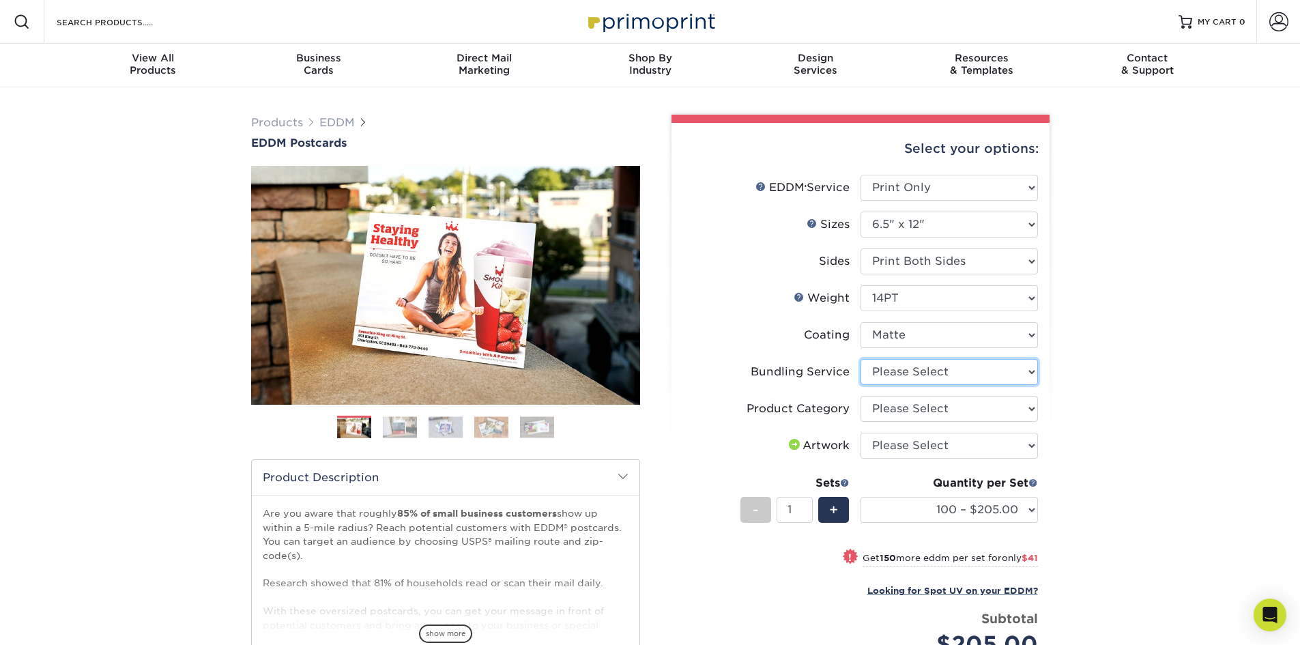
click at [954, 374] on select "Please Select No Bundling Services Yes, Bundles of 50 (+2 Days) Yes, Bundles of…" at bounding box center [949, 372] width 177 height 26
click at [1102, 341] on div "Products EDDM EDDM Postcards Previous Next" at bounding box center [650, 475] width 1300 height 776
click at [928, 377] on select "Please Select No Bundling Services Yes, Bundles of 50 (+2 Days) Yes, Bundles of…" at bounding box center [949, 372] width 177 height 26
select select "58689abb-25c0-461c-a4c3-a80b627d6649"
click at [861, 359] on select "Please Select No Bundling Services Yes, Bundles of 50 (+2 Days) Yes, Bundles of…" at bounding box center [949, 372] width 177 height 26
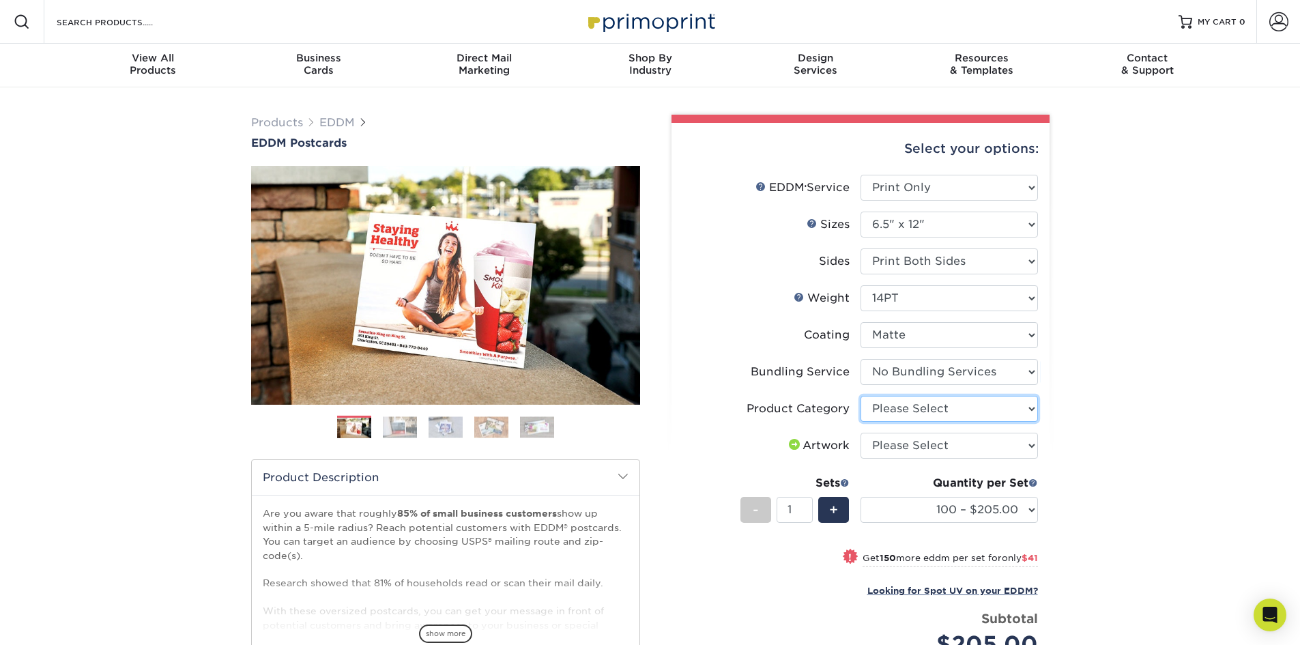
click at [913, 409] on select "Please Select Postcards" at bounding box center [949, 409] width 177 height 26
select select "9b7272e0-d6c8-4c3c-8e97-d3a1bcdab858"
click at [861, 396] on select "Please Select Postcards" at bounding box center [949, 409] width 177 height 26
click at [896, 446] on select "Please Select I will upload files I need a design - $150" at bounding box center [949, 446] width 177 height 26
select select "upload"
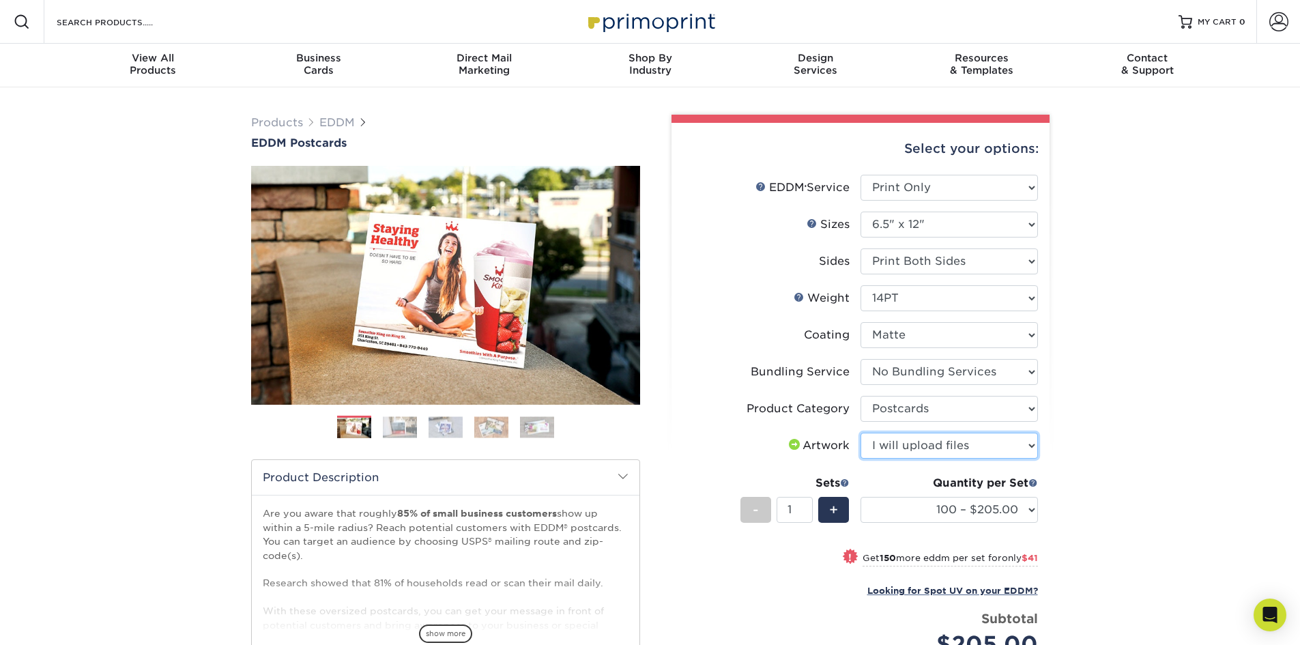
click at [861, 433] on select "Please Select I will upload files I need a design - $150" at bounding box center [949, 446] width 177 height 26
click at [1120, 400] on div "Products EDDM EDDM Postcards Previous Next" at bounding box center [650, 475] width 1300 height 776
click at [1012, 377] on select "Please Select No Bundling Services Yes, Bundles of 50 (+2 Days) Yes, Bundles of…" at bounding box center [949, 372] width 177 height 26
select select "e4577a52-3f44-4506-b5a0-d5ef86cef3d2"
click at [861, 359] on select "Please Select No Bundling Services Yes, Bundles of 50 (+2 Days) Yes, Bundles of…" at bounding box center [949, 372] width 177 height 26
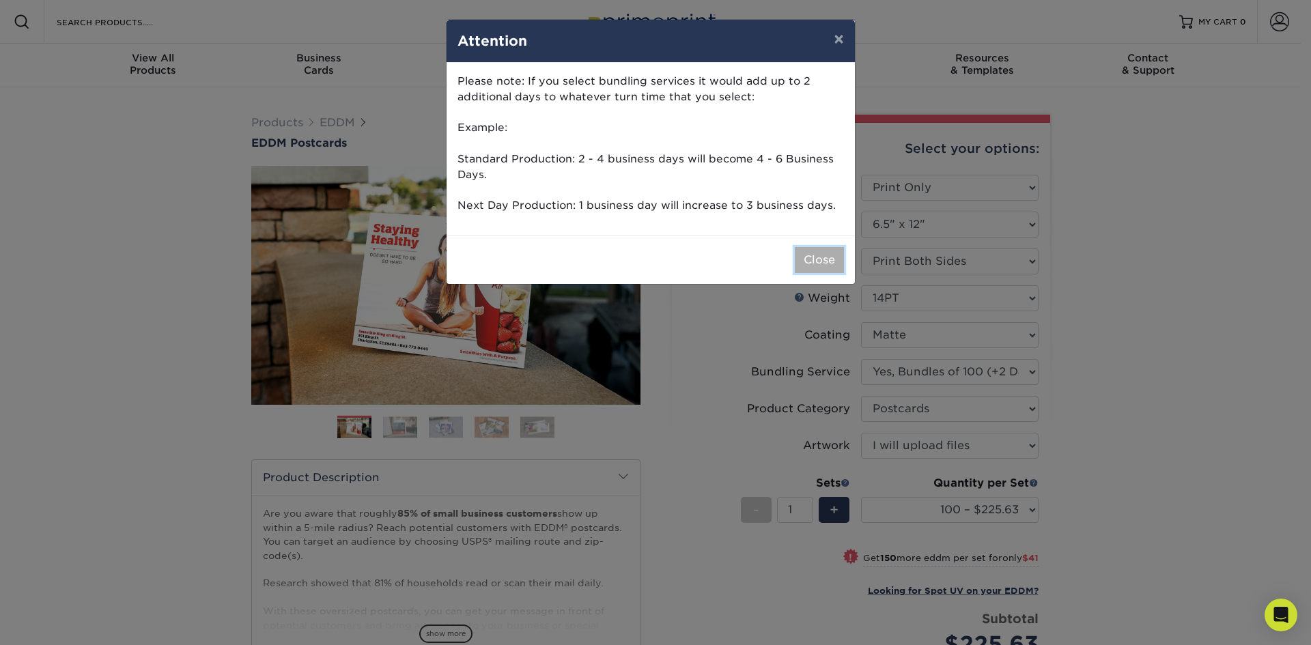
click at [813, 264] on button "Close" at bounding box center [819, 260] width 49 height 26
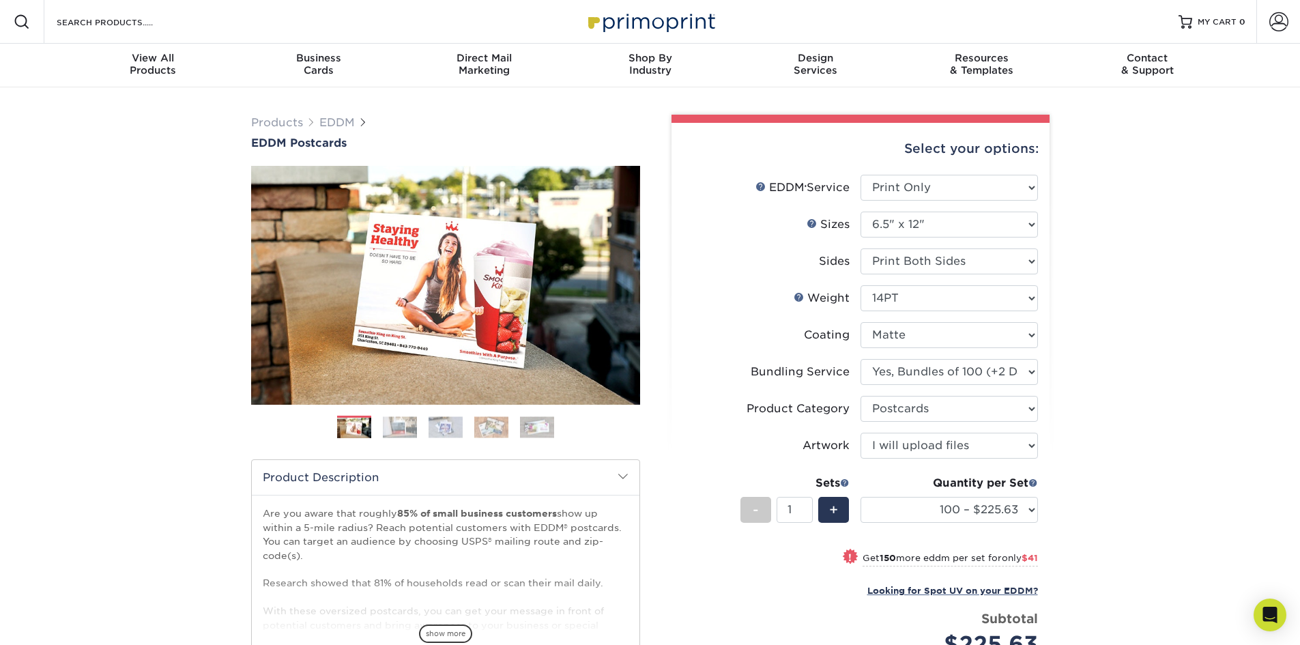
click at [1147, 465] on div "Products EDDM EDDM Postcards Previous Next" at bounding box center [650, 475] width 1300 height 776
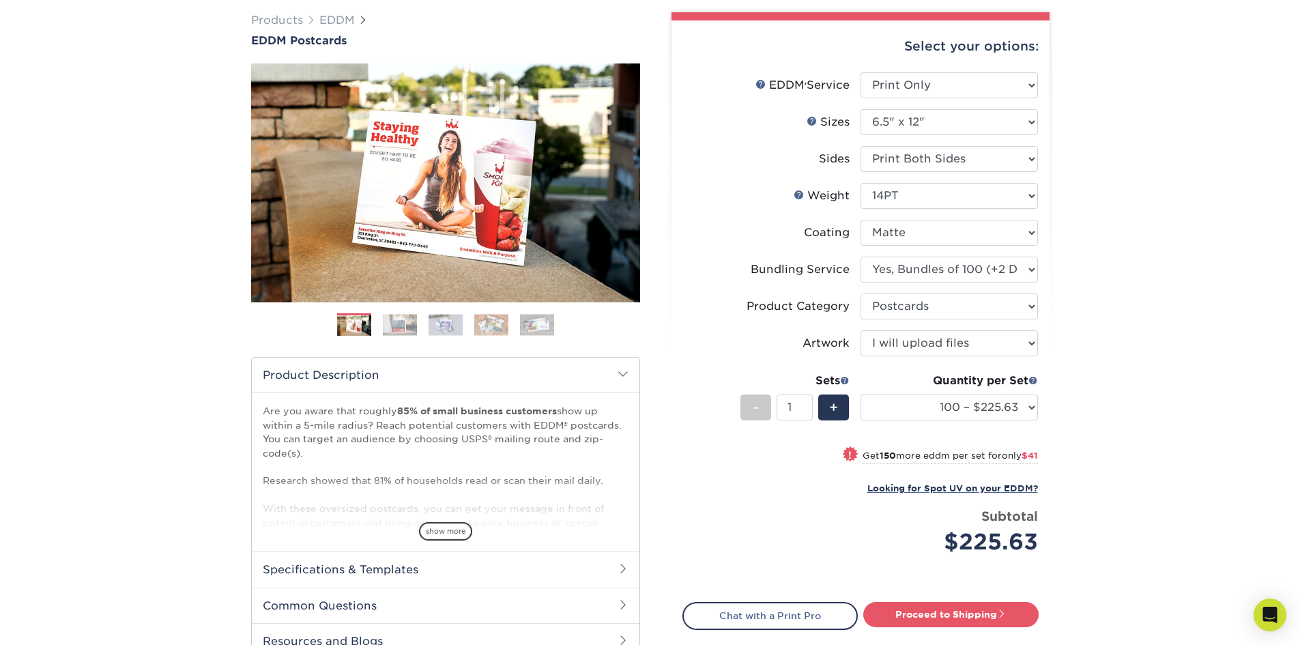
scroll to position [137, 0]
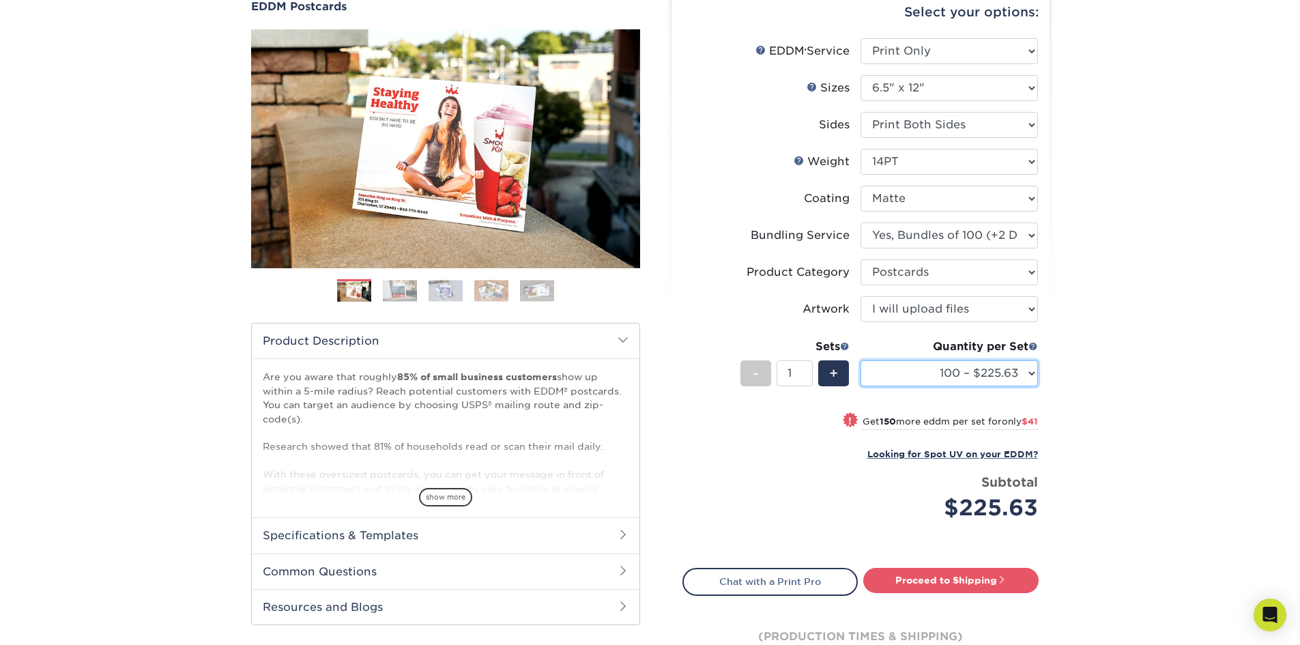
click at [1002, 371] on select "100 – $225.63 250 – $266.63 500 – $293.13 1000 – $328.25 2500 – $551.75 5000 – …" at bounding box center [949, 373] width 177 height 26
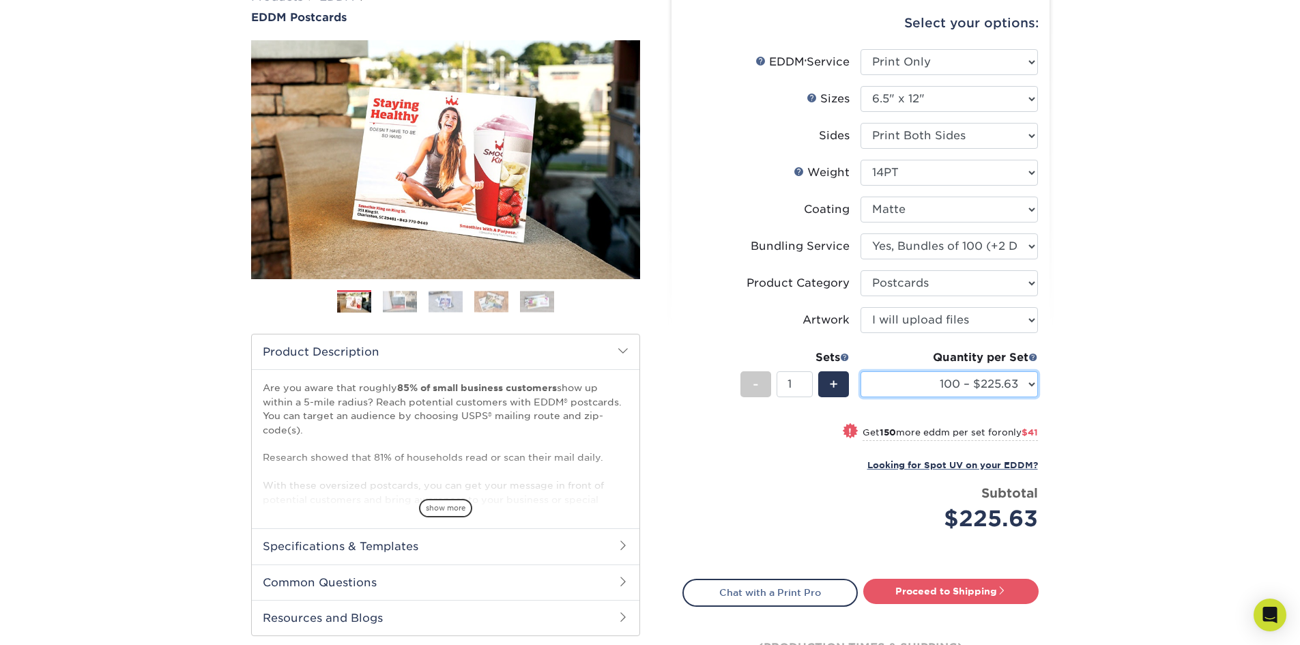
scroll to position [205, 0]
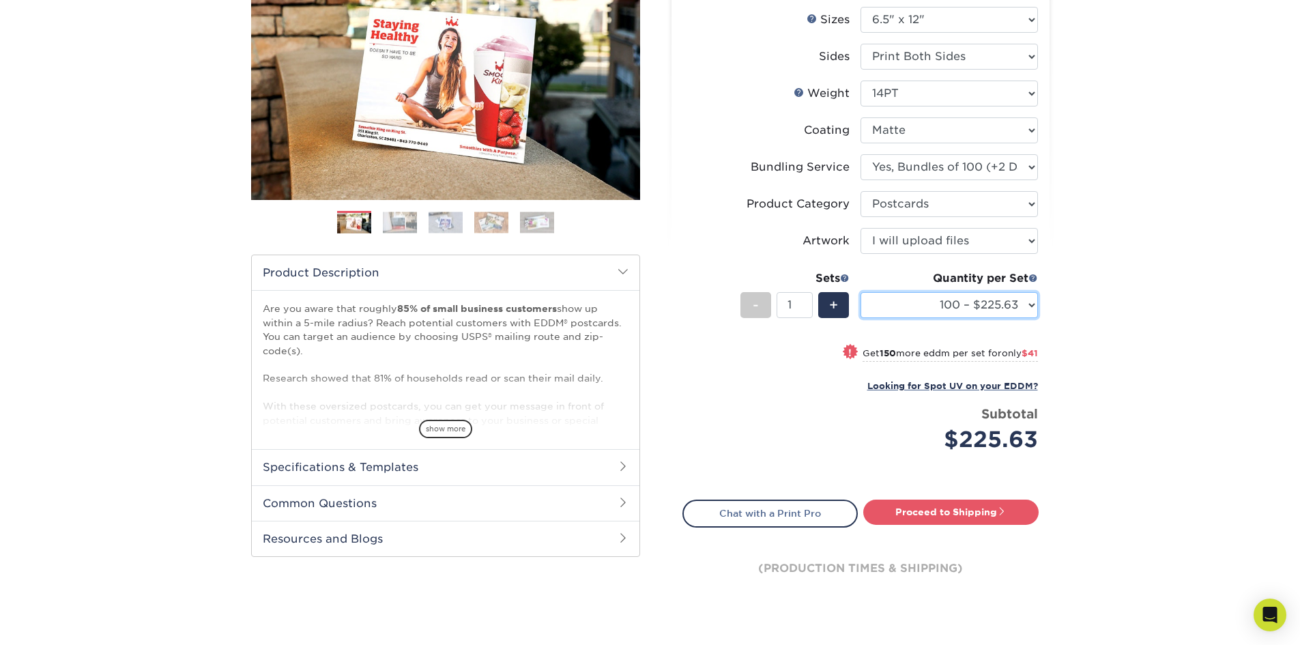
click at [1010, 305] on select "100 – $225.63 250 – $266.63 500 – $293.13 1000 – $328.25 2500 – $551.75 5000 – …" at bounding box center [949, 305] width 177 height 26
click at [861, 292] on select "100 – $225.63 250 – $266.63 500 – $293.13 1000 – $328.25 2500 – $551.75 5000 – …" at bounding box center [949, 305] width 177 height 26
click at [903, 353] on small "Get 500 more eddm per set for only $35.12" at bounding box center [942, 355] width 191 height 14
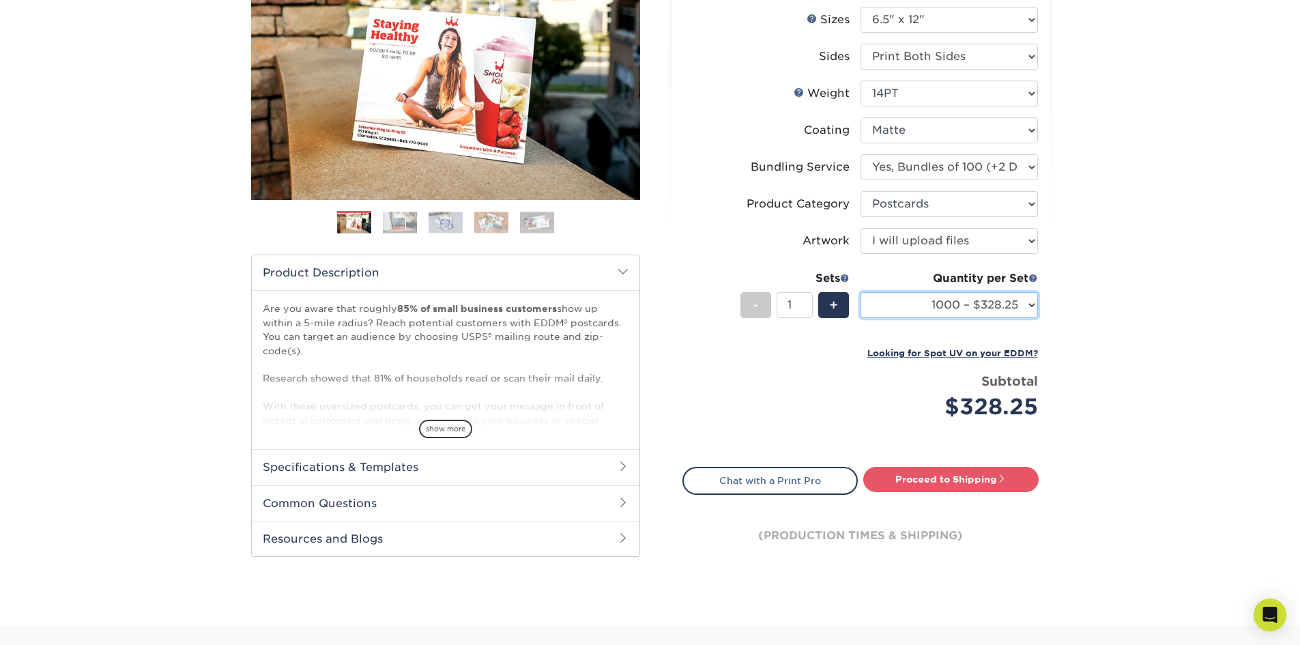
click at [1024, 312] on select "100 – $225.63 250 – $266.63 500 – $293.13 1000 – $328.25 2500 – $551.75 5000 – …" at bounding box center [949, 305] width 177 height 26
click at [861, 292] on select "100 – $225.63 250 – $266.63 500 – $293.13 1000 – $328.25 2500 – $551.75 5000 – …" at bounding box center [949, 305] width 177 height 26
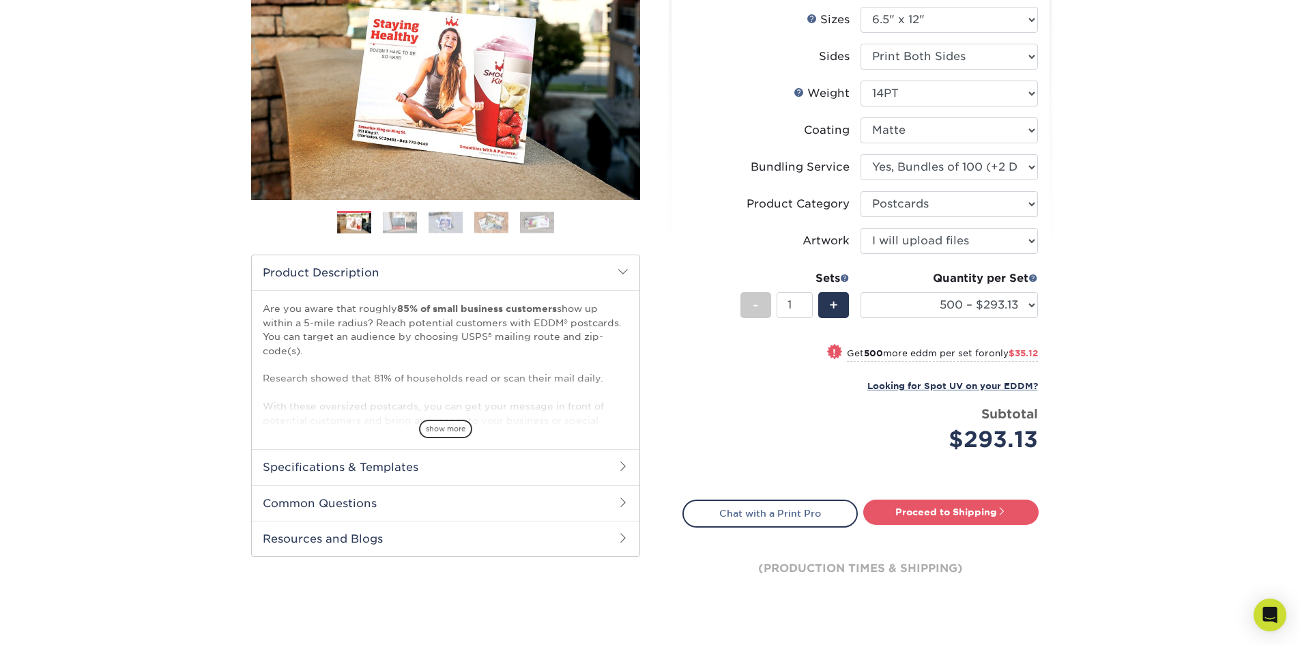
click at [1191, 369] on div "Products EDDM EDDM Postcards Previous Next" at bounding box center [650, 271] width 1300 height 776
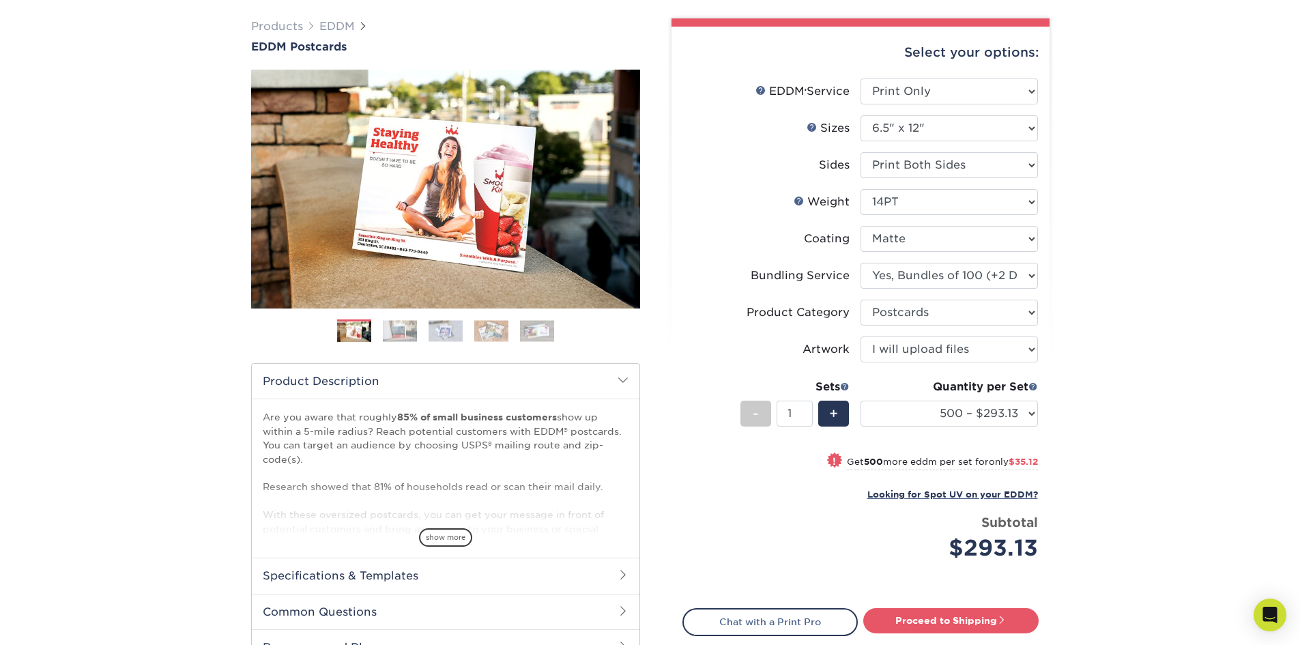
scroll to position [72, 0]
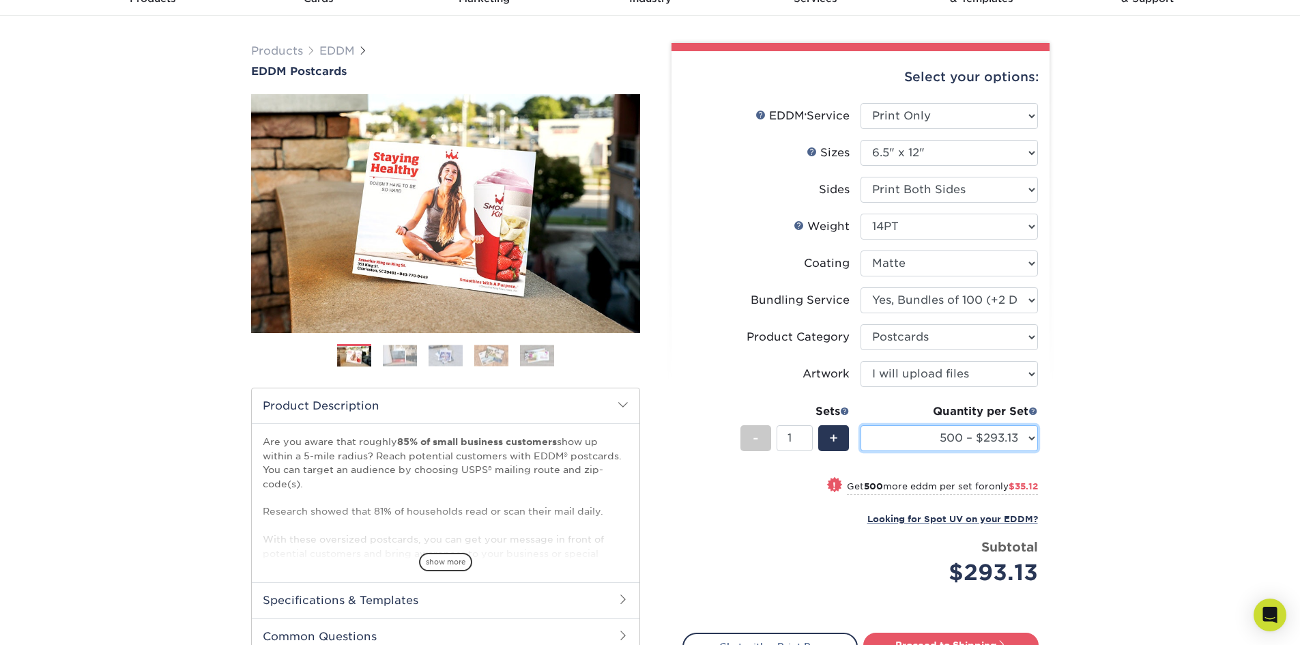
drag, startPoint x: 1014, startPoint y: 438, endPoint x: 995, endPoint y: 433, distance: 19.2
click at [1013, 438] on select "100 – $225.63 250 – $266.63 500 – $293.13 1000 – $328.25 2500 – $551.75 5000 – …" at bounding box center [949, 438] width 177 height 26
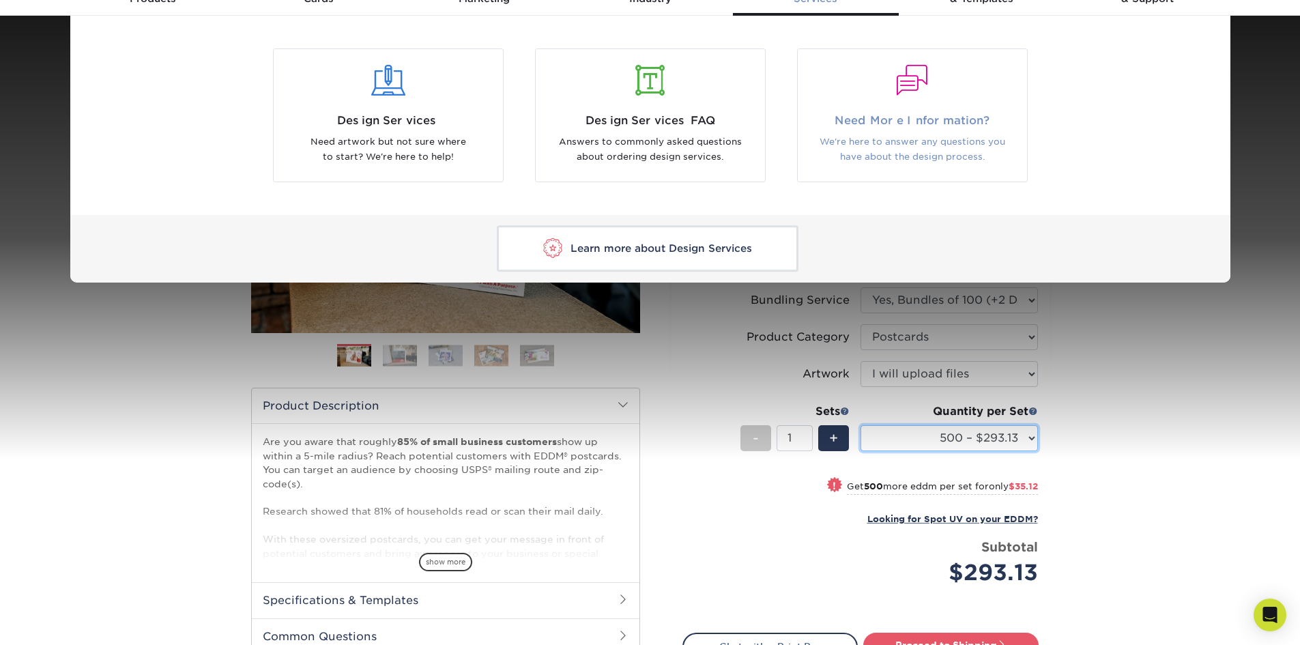
select select "1000 – $328.25"
click at [861, 425] on select "100 – $225.63 250 – $266.63 500 – $293.13 1000 – $328.25 2500 – $551.75 5000 – …" at bounding box center [949, 438] width 177 height 26
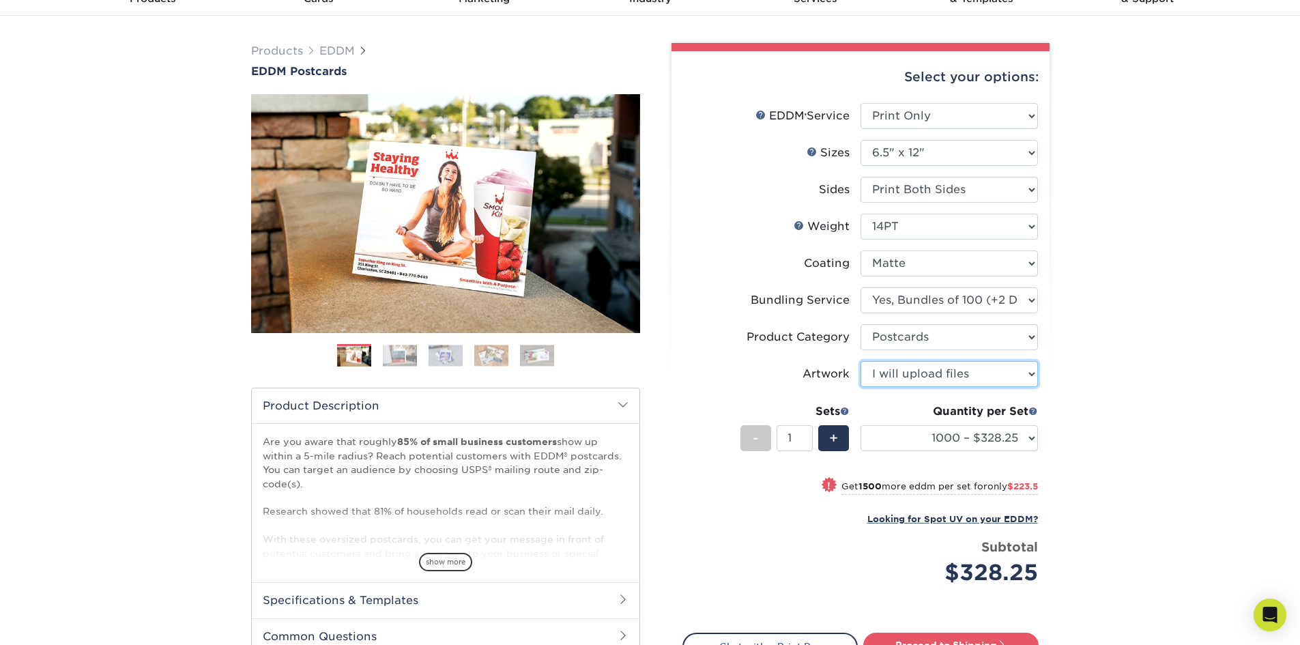
click at [1022, 370] on select "Please Select I will upload files I need a design - $150" at bounding box center [949, 374] width 177 height 26
click at [861, 361] on select "Please Select I will upload files I need a design - $150" at bounding box center [949, 374] width 177 height 26
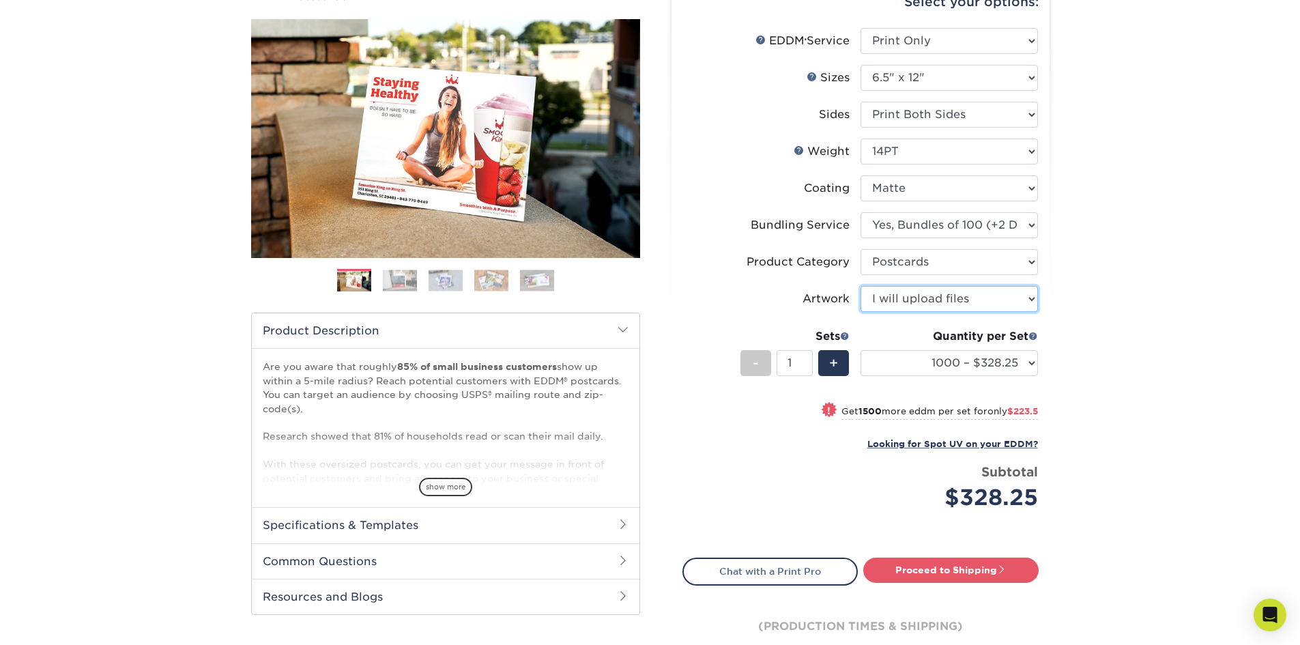
scroll to position [0, 0]
